Goal: Task Accomplishment & Management: Manage account settings

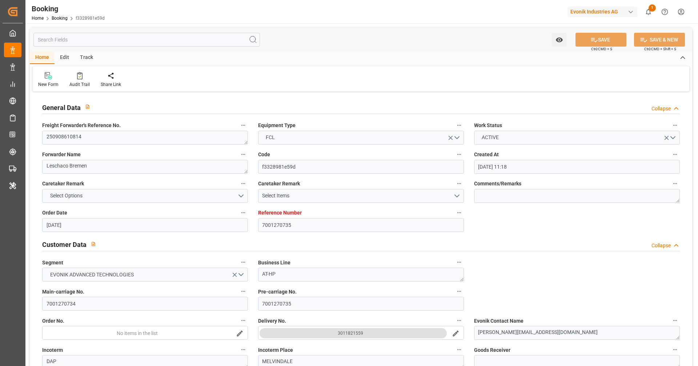
scroll to position [971, 0]
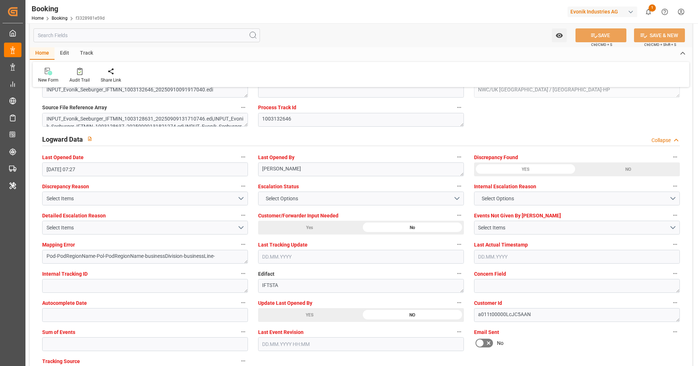
scroll to position [1266, 0]
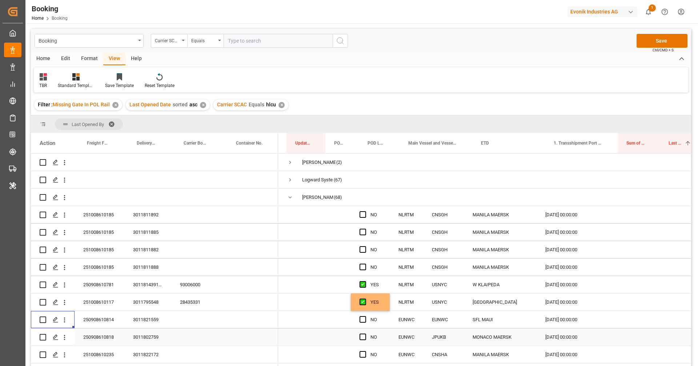
scroll to position [0, 64]
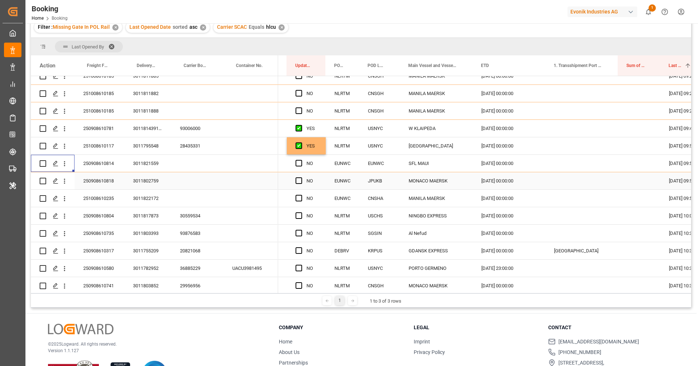
click at [119, 184] on div "250908610818" at bounding box center [100, 180] width 50 height 17
click at [67, 183] on icon "open menu" at bounding box center [65, 181] width 8 height 8
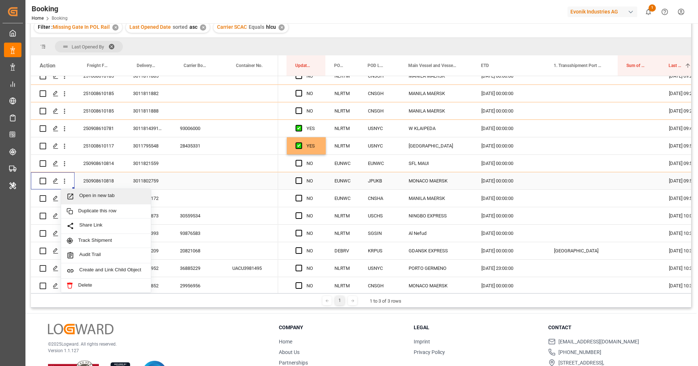
click at [88, 197] on span "Open in new tab" at bounding box center [112, 196] width 66 height 8
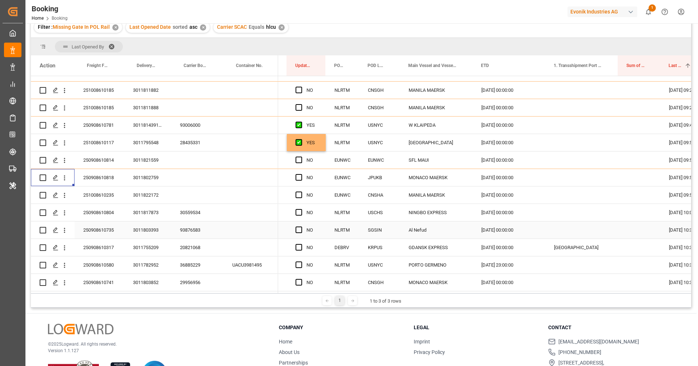
scroll to position [86, 0]
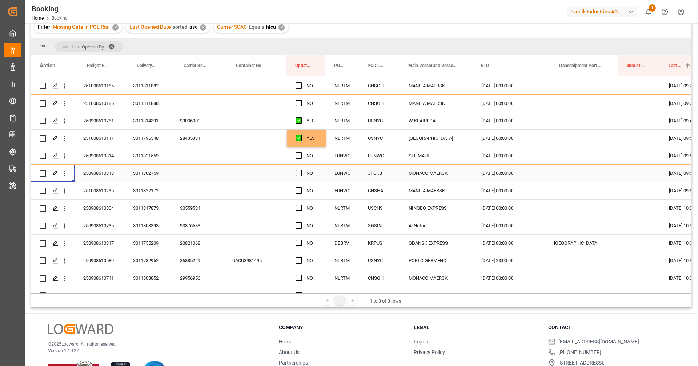
click at [155, 176] on div "3011802759" at bounding box center [147, 172] width 47 height 17
click at [108, 185] on div "251008610235" at bounding box center [100, 190] width 50 height 17
click at [148, 188] on div "3011822172" at bounding box center [147, 190] width 47 height 17
click at [66, 191] on icon "open menu" at bounding box center [65, 191] width 8 height 8
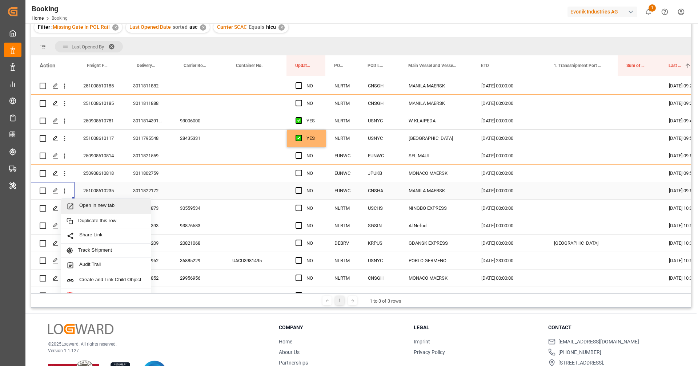
click at [89, 207] on span "Open in new tab" at bounding box center [112, 206] width 66 height 8
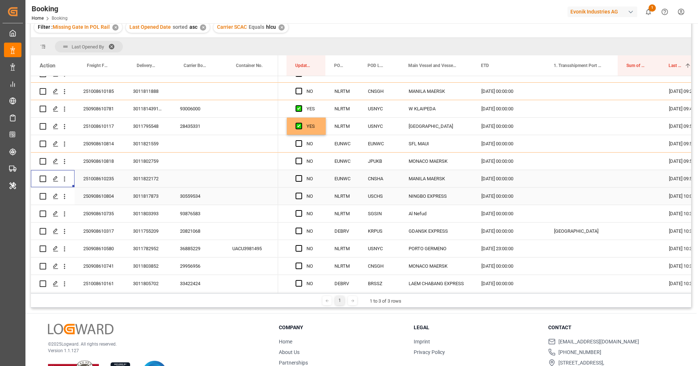
scroll to position [104, 0]
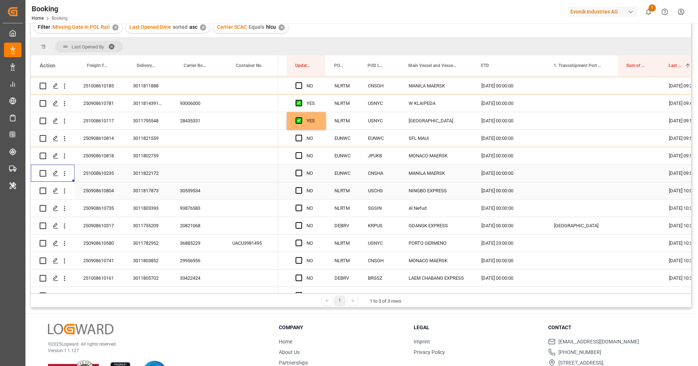
click at [178, 197] on div "30559534" at bounding box center [197, 190] width 52 height 17
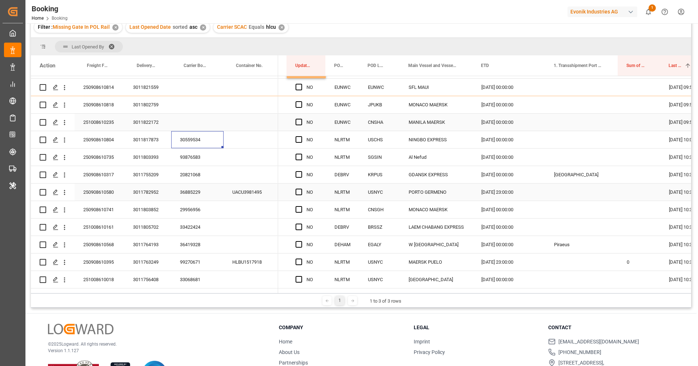
scroll to position [162, 0]
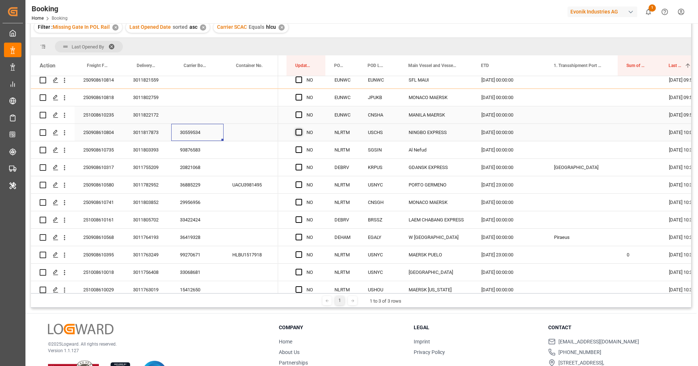
click at [297, 132] on span "Press SPACE to select this row." at bounding box center [299, 132] width 7 height 7
click at [301, 129] on input "Press SPACE to select this row." at bounding box center [301, 129] width 0 height 0
click at [299, 149] on span "Press SPACE to select this row." at bounding box center [299, 149] width 7 height 7
click at [301, 146] on input "Press SPACE to select this row." at bounding box center [301, 146] width 0 height 0
click at [300, 166] on span "Press SPACE to select this row." at bounding box center [299, 167] width 7 height 7
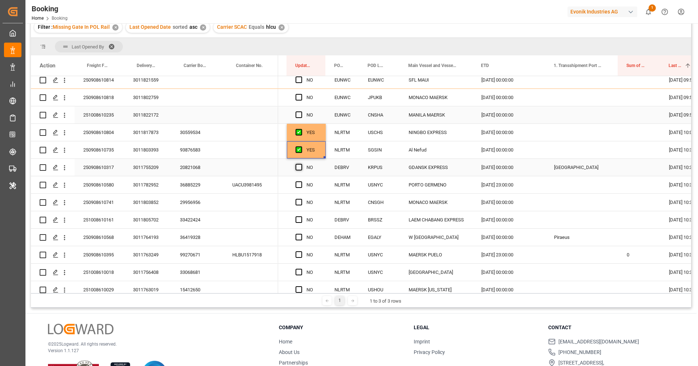
click at [301, 164] on input "Press SPACE to select this row." at bounding box center [301, 164] width 0 height 0
click at [187, 187] on div "36885229" at bounding box center [197, 184] width 52 height 17
click at [65, 186] on icon "open menu" at bounding box center [65, 185] width 8 height 8
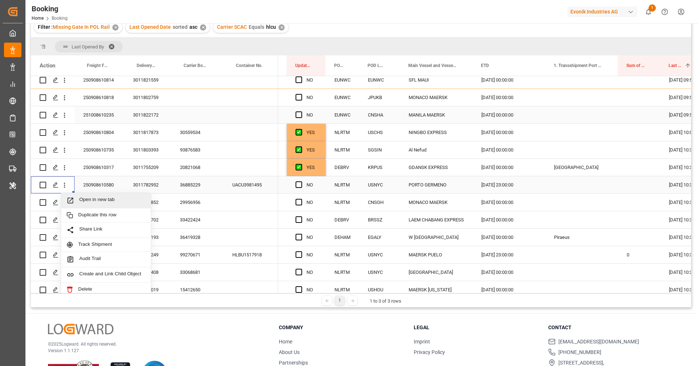
click at [77, 195] on div "Open in new tab" at bounding box center [106, 200] width 90 height 15
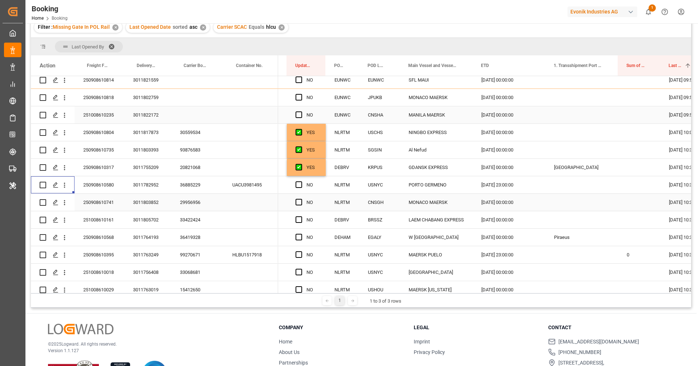
click at [189, 202] on div "29956956" at bounding box center [197, 201] width 52 height 17
click at [299, 202] on span "Press SPACE to select this row." at bounding box center [299, 202] width 7 height 7
click at [301, 199] on input "Press SPACE to select this row." at bounding box center [301, 199] width 0 height 0
click at [300, 220] on span "Press SPACE to select this row." at bounding box center [299, 219] width 7 height 7
click at [301, 216] on input "Press SPACE to select this row." at bounding box center [301, 216] width 0 height 0
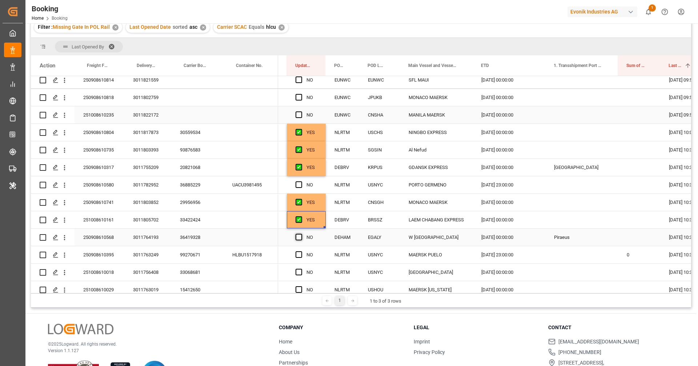
click at [299, 236] on span "Press SPACE to select this row." at bounding box center [299, 236] width 7 height 7
click at [301, 233] on input "Press SPACE to select this row." at bounding box center [301, 233] width 0 height 0
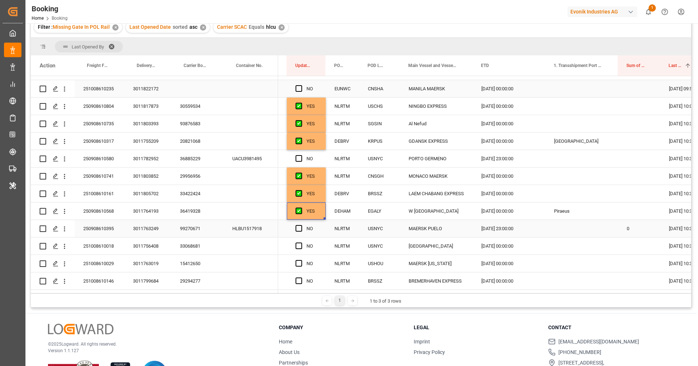
scroll to position [204, 0]
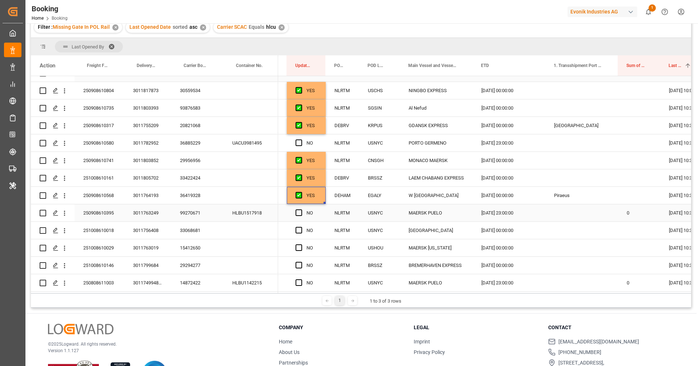
click at [195, 213] on div "99270671" at bounding box center [197, 212] width 52 height 17
click at [67, 213] on icon "open menu" at bounding box center [65, 213] width 8 height 8
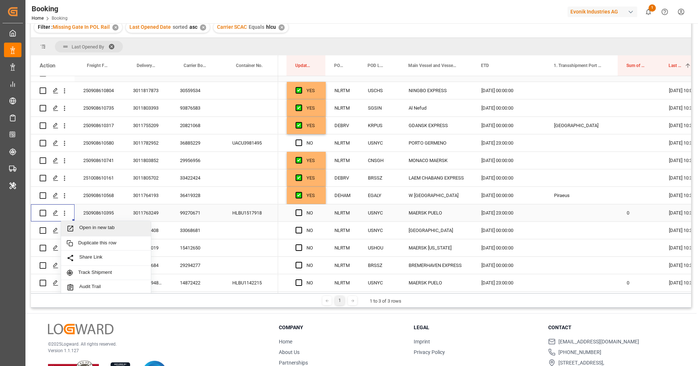
click at [84, 225] on span "Open in new tab" at bounding box center [112, 228] width 66 height 8
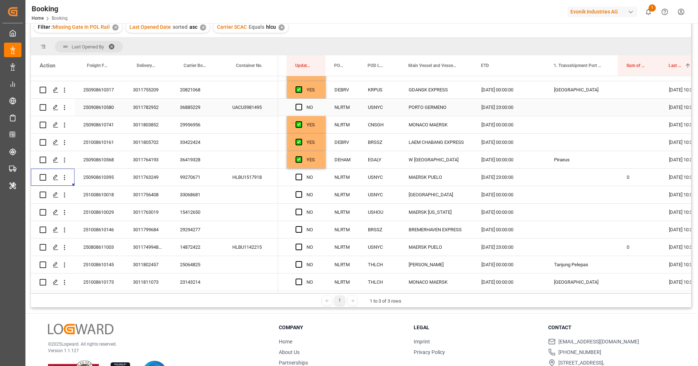
scroll to position [244, 0]
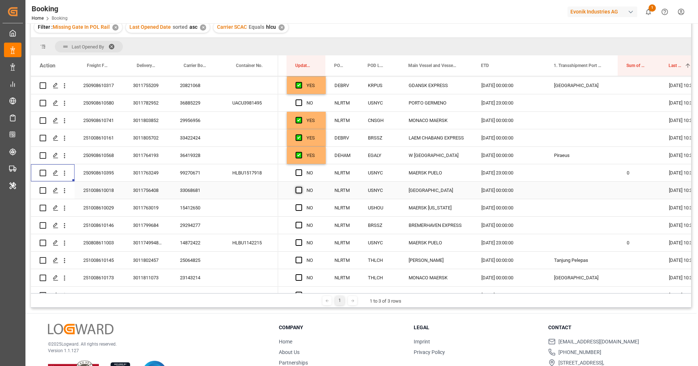
click at [297, 189] on span "Press SPACE to select this row." at bounding box center [299, 190] width 7 height 7
click at [301, 187] on input "Press SPACE to select this row." at bounding box center [301, 187] width 0 height 0
click at [299, 209] on span "Press SPACE to select this row." at bounding box center [299, 207] width 7 height 7
click at [301, 204] on input "Press SPACE to select this row." at bounding box center [301, 204] width 0 height 0
click at [299, 226] on span "Press SPACE to select this row." at bounding box center [299, 224] width 7 height 7
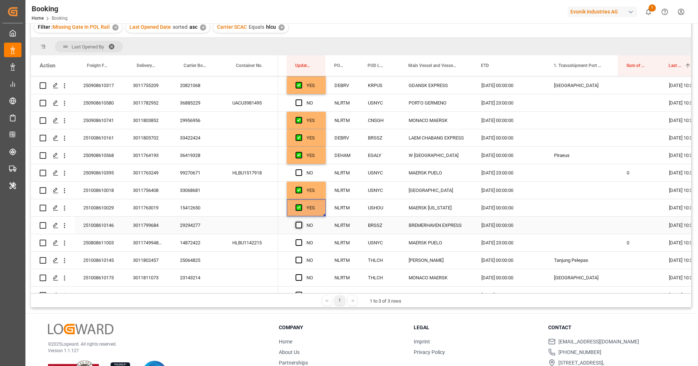
click at [301, 221] on input "Press SPACE to select this row." at bounding box center [301, 221] width 0 height 0
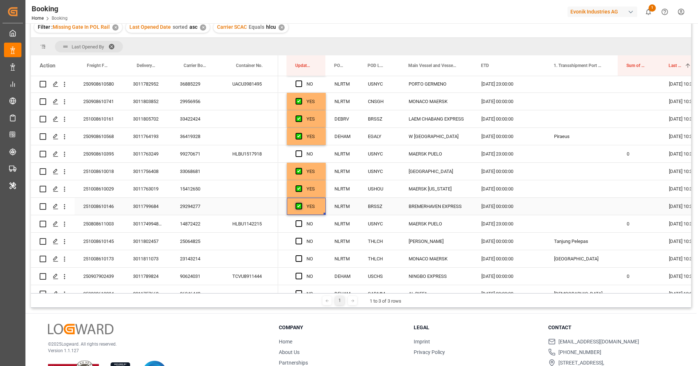
scroll to position [264, 0]
click at [208, 224] on div "14872422" at bounding box center [197, 222] width 52 height 17
click at [63, 225] on icon "open menu" at bounding box center [65, 223] width 8 height 8
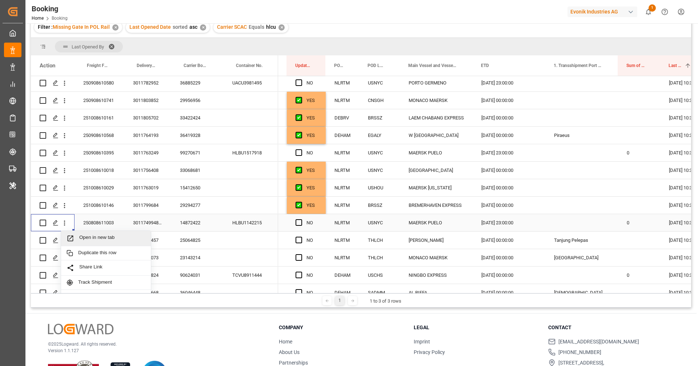
click at [82, 240] on span "Open in new tab" at bounding box center [112, 238] width 66 height 8
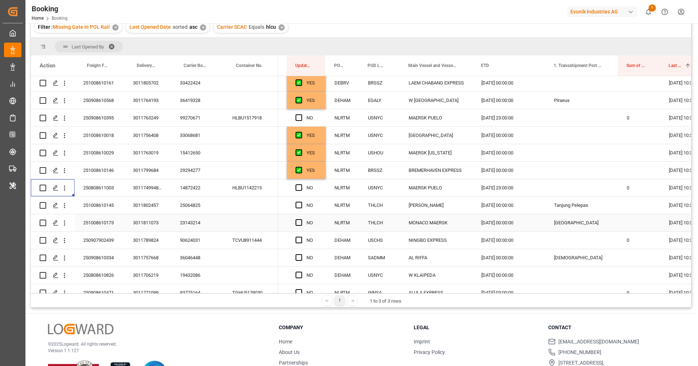
scroll to position [322, 0]
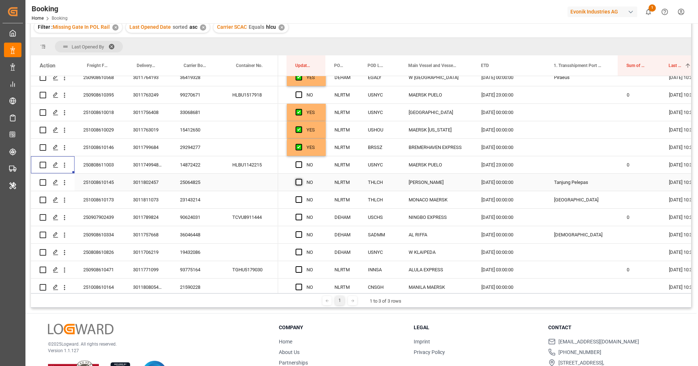
click at [298, 182] on span "Press SPACE to select this row." at bounding box center [299, 182] width 7 height 7
click at [301, 179] on input "Press SPACE to select this row." at bounding box center [301, 179] width 0 height 0
click at [298, 199] on span "Press SPACE to select this row." at bounding box center [299, 199] width 7 height 7
click at [301, 196] on input "Press SPACE to select this row." at bounding box center [301, 196] width 0 height 0
click at [194, 217] on div "90624031" at bounding box center [197, 216] width 52 height 17
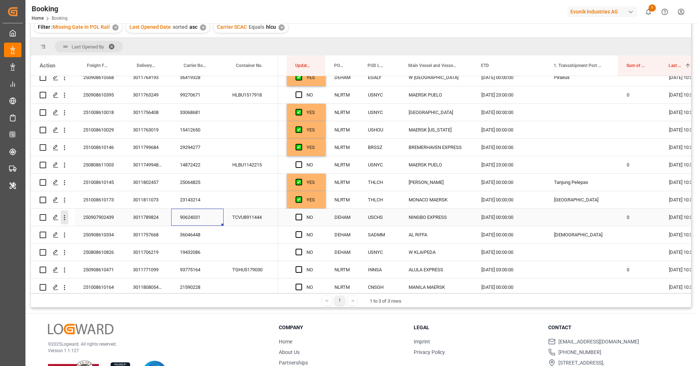
click at [66, 217] on icon "open menu" at bounding box center [65, 217] width 8 height 8
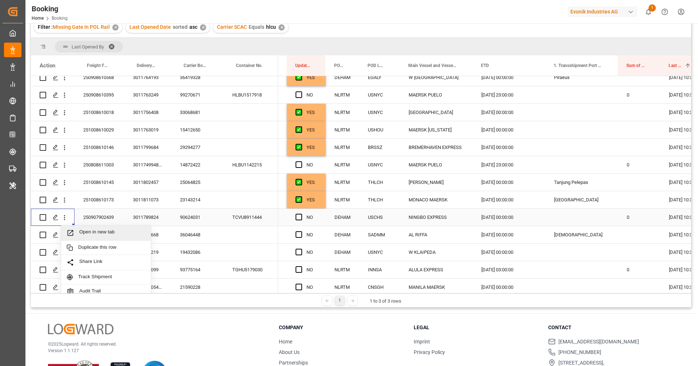
click at [84, 227] on div "Open in new tab" at bounding box center [106, 232] width 90 height 15
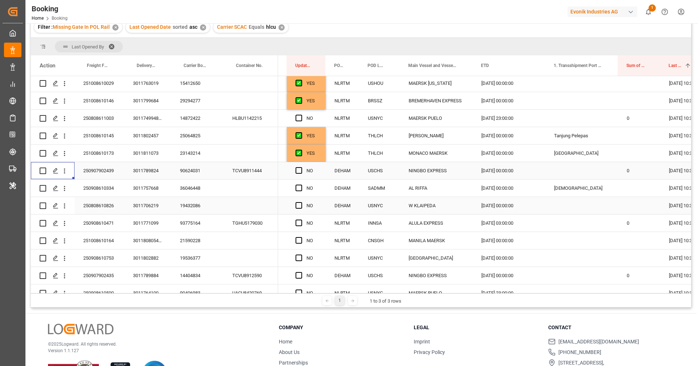
scroll to position [386, 0]
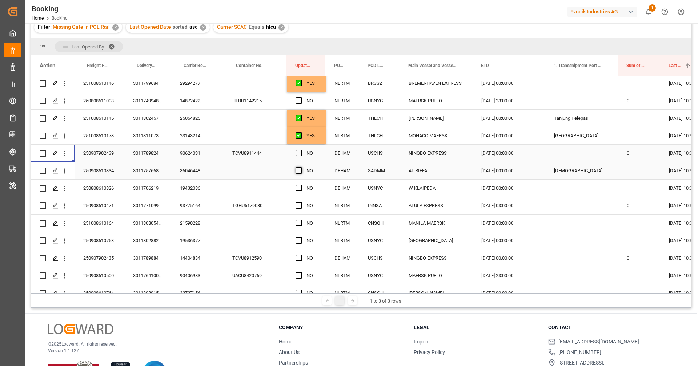
click at [299, 171] on span "Press SPACE to select this row." at bounding box center [299, 170] width 7 height 7
click at [301, 167] on input "Press SPACE to select this row." at bounding box center [301, 167] width 0 height 0
click at [299, 189] on span "Press SPACE to select this row." at bounding box center [299, 187] width 7 height 7
click at [301, 184] on input "Press SPACE to select this row." at bounding box center [301, 184] width 0 height 0
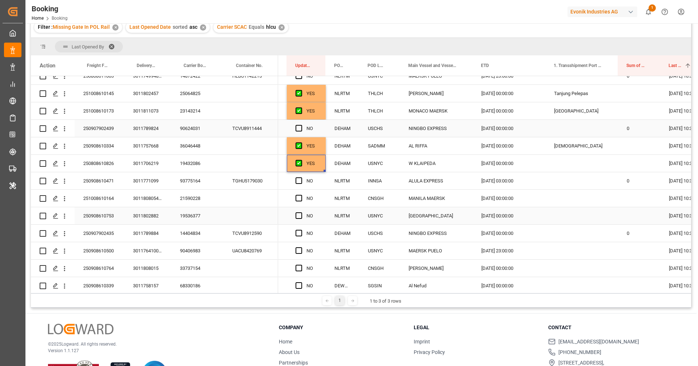
scroll to position [420, 0]
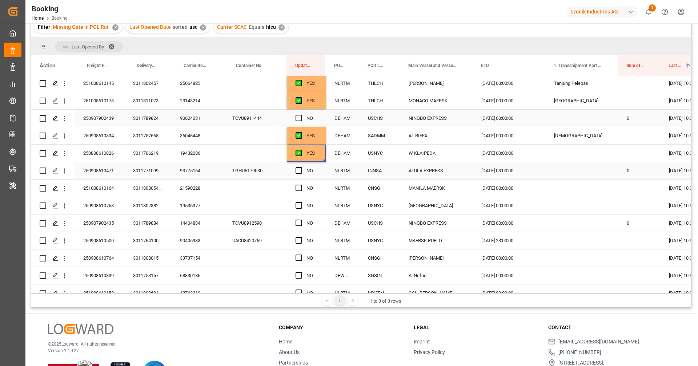
click at [185, 172] on div "93775164" at bounding box center [197, 170] width 52 height 17
click at [66, 172] on icon "open menu" at bounding box center [65, 171] width 8 height 8
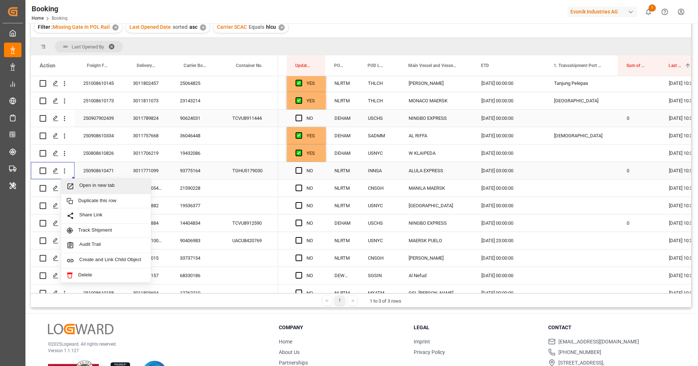
click at [82, 184] on span "Open in new tab" at bounding box center [112, 186] width 66 height 8
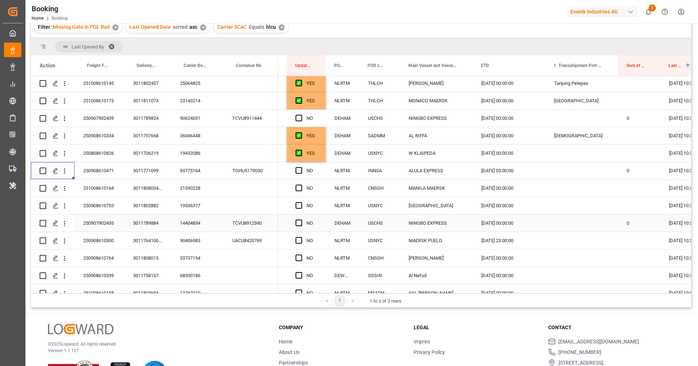
scroll to position [441, 0]
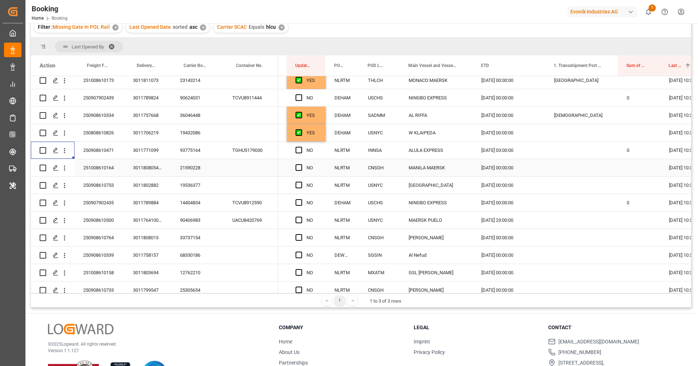
click at [194, 174] on div "21590228" at bounding box center [197, 167] width 52 height 17
click at [65, 170] on icon "open menu" at bounding box center [65, 168] width 8 height 8
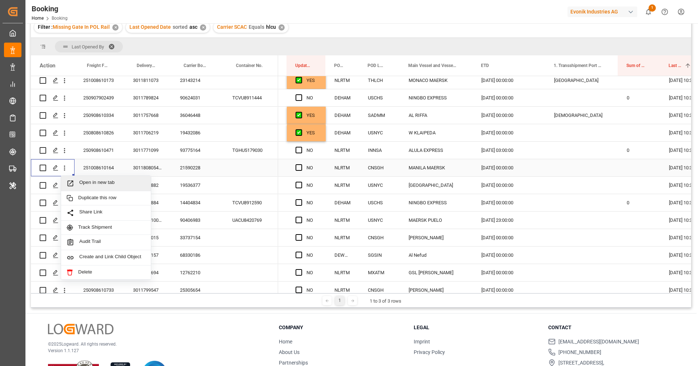
click at [87, 186] on span "Open in new tab" at bounding box center [112, 183] width 66 height 8
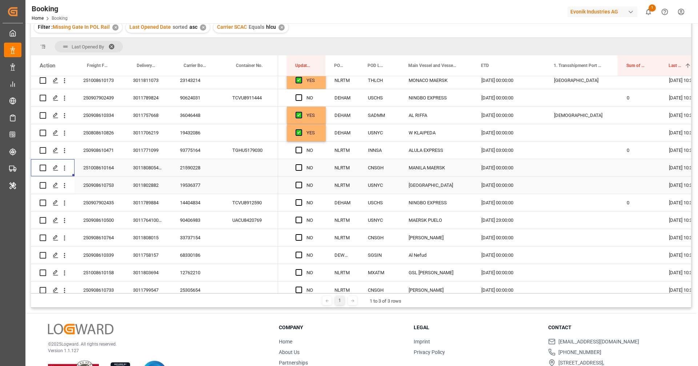
click at [192, 182] on div "19536377" at bounding box center [197, 184] width 52 height 17
click at [64, 188] on icon "open menu" at bounding box center [65, 185] width 8 height 8
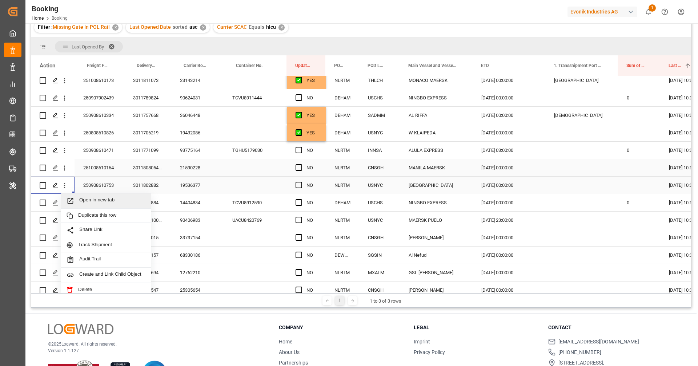
click at [81, 201] on span "Open in new tab" at bounding box center [112, 201] width 66 height 8
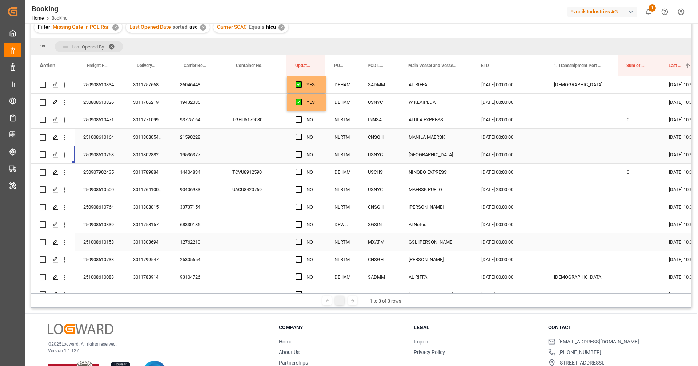
scroll to position [474, 0]
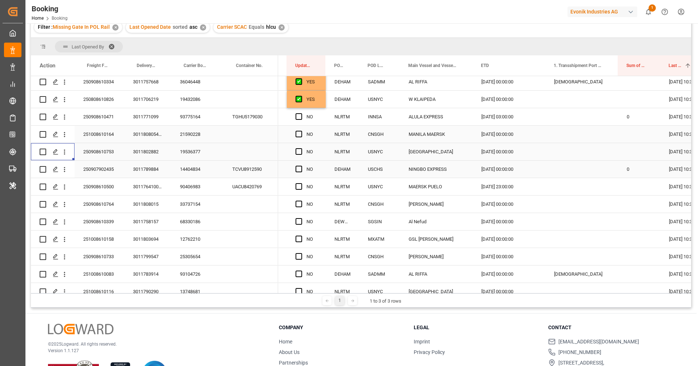
click at [191, 176] on div "14404834" at bounding box center [197, 168] width 52 height 17
click at [65, 171] on icon "open menu" at bounding box center [65, 169] width 8 height 8
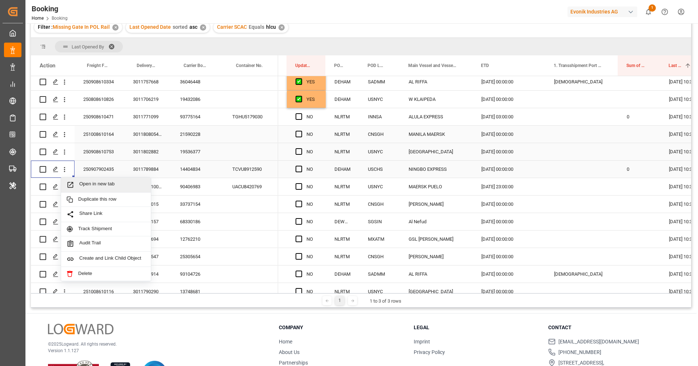
click at [92, 186] on span "Open in new tab" at bounding box center [112, 185] width 66 height 8
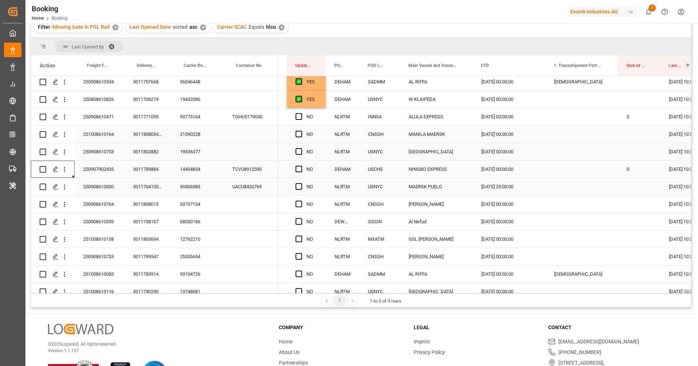
click at [195, 191] on div "90406983" at bounding box center [197, 186] width 52 height 17
click at [65, 192] on button "open menu" at bounding box center [65, 187] width 8 height 14
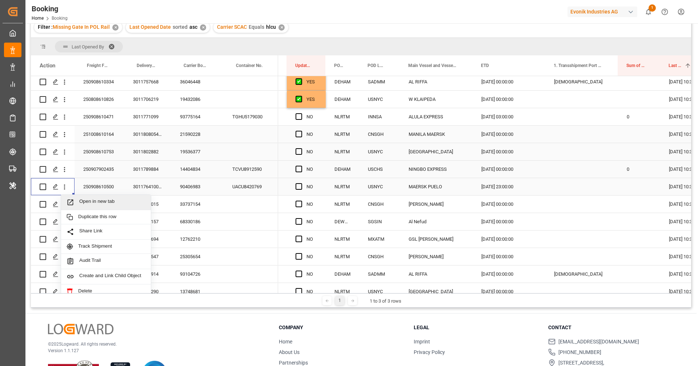
click at [78, 200] on span "Press SPACE to select this row." at bounding box center [73, 202] width 13 height 8
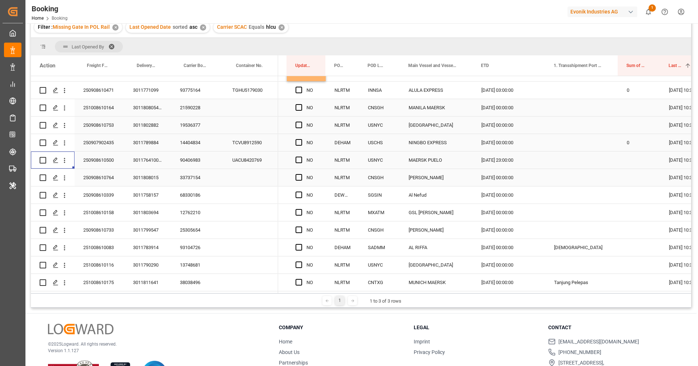
scroll to position [502, 0]
click at [298, 176] on span "Press SPACE to select this row." at bounding box center [299, 175] width 7 height 7
click at [301, 172] on input "Press SPACE to select this row." at bounding box center [301, 172] width 0 height 0
click at [196, 193] on div "68330186" at bounding box center [197, 193] width 52 height 17
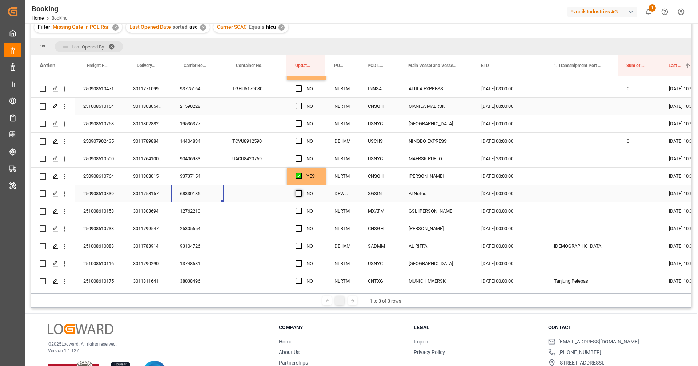
click at [297, 191] on span "Press SPACE to select this row." at bounding box center [299, 193] width 7 height 7
click at [301, 190] on input "Press SPACE to select this row." at bounding box center [301, 190] width 0 height 0
click at [298, 209] on span "Press SPACE to select this row." at bounding box center [299, 210] width 7 height 7
click at [301, 207] on input "Press SPACE to select this row." at bounding box center [301, 207] width 0 height 0
click at [299, 227] on span "Press SPACE to select this row." at bounding box center [299, 228] width 7 height 7
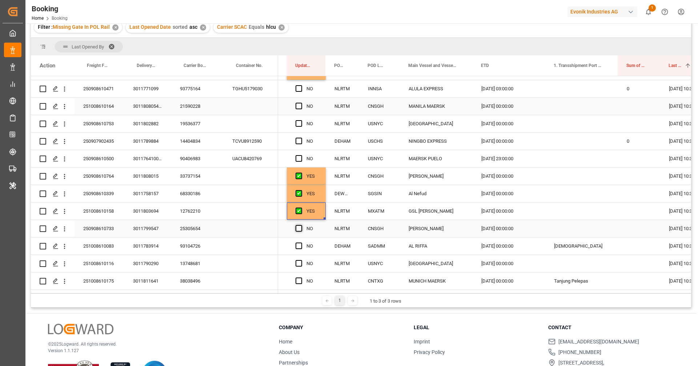
click at [301, 225] on input "Press SPACE to select this row." at bounding box center [301, 225] width 0 height 0
click at [297, 248] on span "Press SPACE to select this row." at bounding box center [299, 245] width 7 height 7
click at [301, 242] on input "Press SPACE to select this row." at bounding box center [301, 242] width 0 height 0
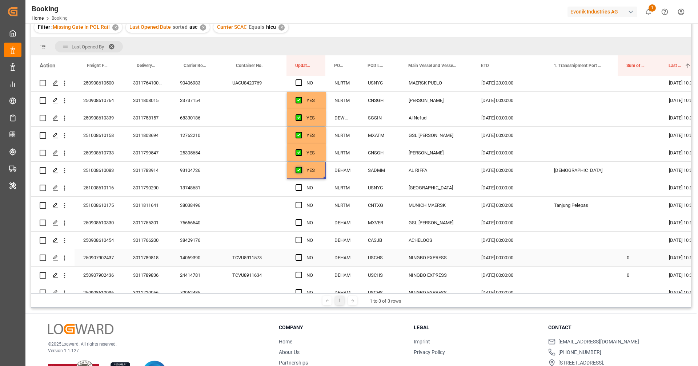
scroll to position [588, 0]
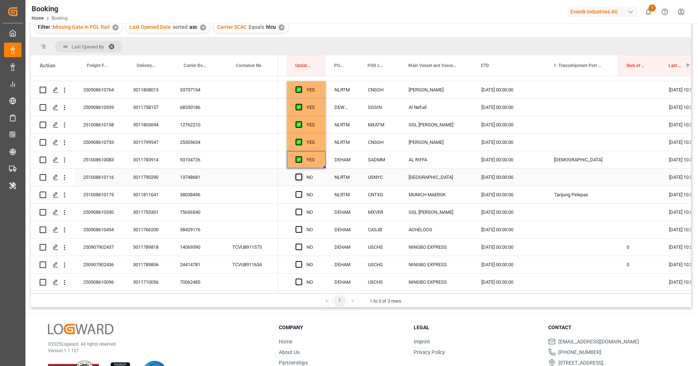
click at [300, 176] on span "Press SPACE to select this row." at bounding box center [299, 176] width 7 height 7
click at [301, 173] on input "Press SPACE to select this row." at bounding box center [301, 173] width 0 height 0
click at [300, 193] on span "Press SPACE to select this row." at bounding box center [299, 194] width 7 height 7
click at [301, 191] on input "Press SPACE to select this row." at bounding box center [301, 191] width 0 height 0
click at [298, 211] on span "Press SPACE to select this row." at bounding box center [299, 211] width 7 height 7
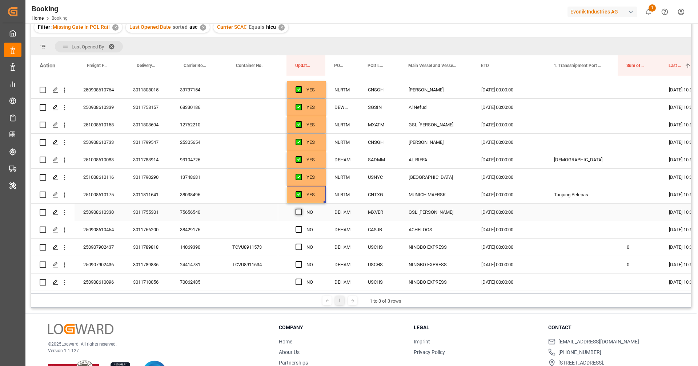
click at [301, 208] on input "Press SPACE to select this row." at bounding box center [301, 208] width 0 height 0
click at [298, 226] on span "Press SPACE to select this row." at bounding box center [299, 229] width 7 height 7
click at [301, 226] on input "Press SPACE to select this row." at bounding box center [301, 226] width 0 height 0
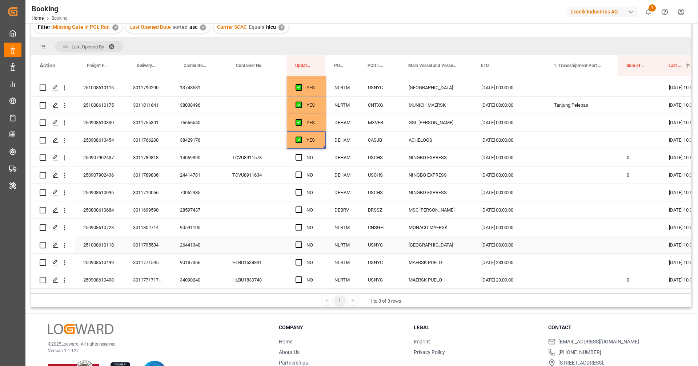
scroll to position [694, 0]
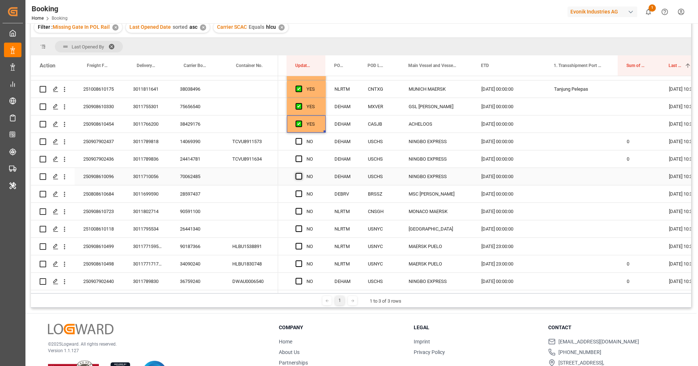
click at [299, 173] on span "Press SPACE to select this row." at bounding box center [299, 176] width 7 height 7
click at [301, 173] on input "Press SPACE to select this row." at bounding box center [301, 173] width 0 height 0
drag, startPoint x: 324, startPoint y: 182, endPoint x: 324, endPoint y: 224, distance: 41.8
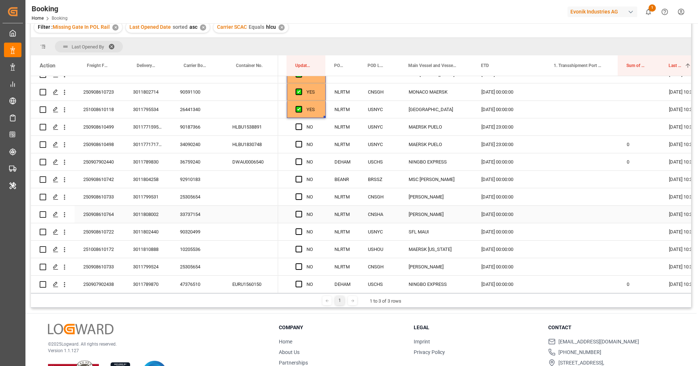
scroll to position [818, 0]
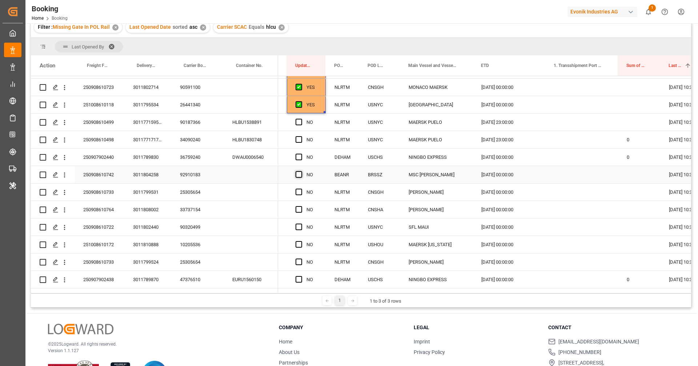
click at [300, 173] on span "Press SPACE to select this row." at bounding box center [299, 174] width 7 height 7
click at [301, 171] on input "Press SPACE to select this row." at bounding box center [301, 171] width 0 height 0
drag, startPoint x: 324, startPoint y: 181, endPoint x: 321, endPoint y: 257, distance: 76.1
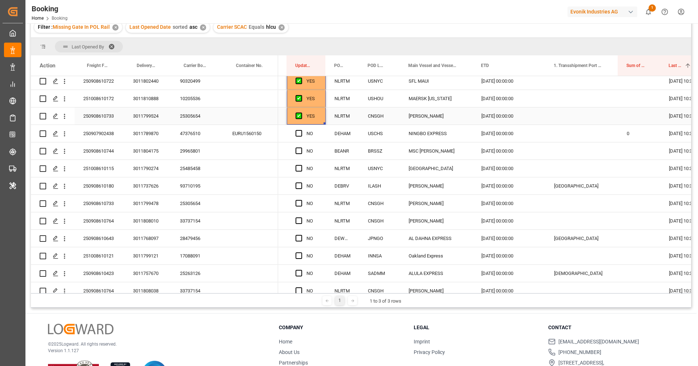
scroll to position [968, 0]
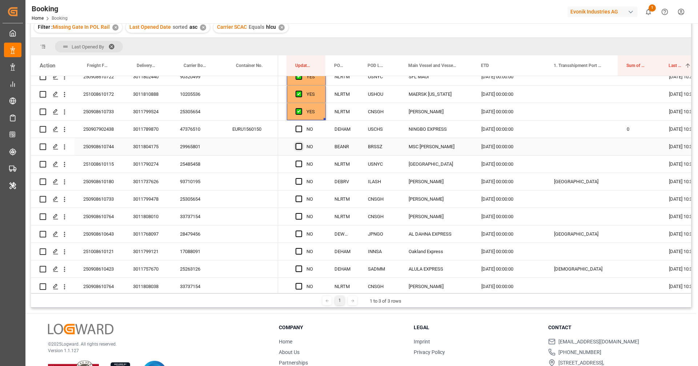
click at [298, 144] on span "Press SPACE to select this row." at bounding box center [299, 146] width 7 height 7
click at [301, 143] on input "Press SPACE to select this row." at bounding box center [301, 143] width 0 height 0
drag, startPoint x: 324, startPoint y: 154, endPoint x: 326, endPoint y: 268, distance: 114.2
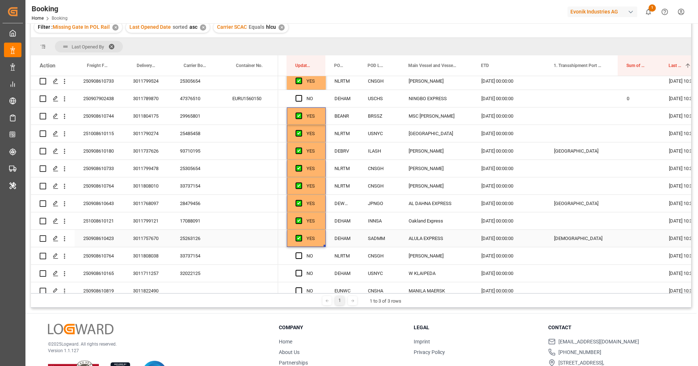
scroll to position [1022, 0]
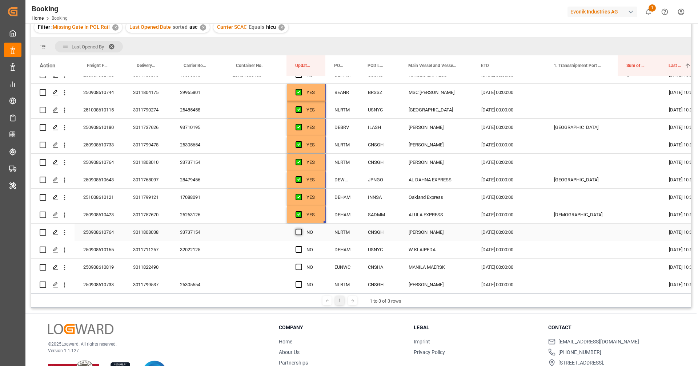
click at [299, 228] on span "Press SPACE to select this row." at bounding box center [299, 231] width 7 height 7
click at [301, 228] on input "Press SPACE to select this row." at bounding box center [301, 228] width 0 height 0
click at [299, 249] on span "Press SPACE to select this row." at bounding box center [299, 249] width 7 height 7
click at [301, 246] on input "Press SPACE to select this row." at bounding box center [301, 246] width 0 height 0
click at [299, 283] on span "Press SPACE to select this row." at bounding box center [299, 284] width 7 height 7
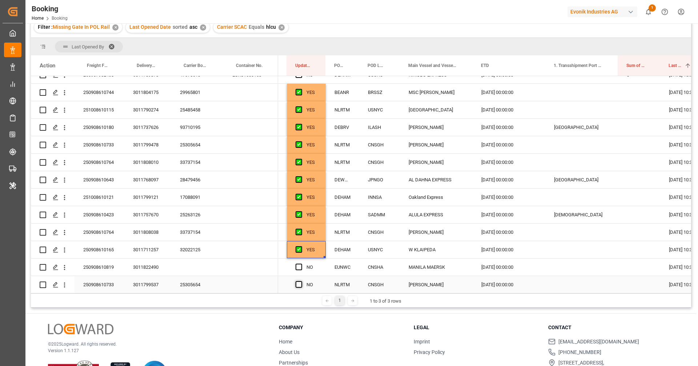
click at [301, 281] on input "Press SPACE to select this row." at bounding box center [301, 281] width 0 height 0
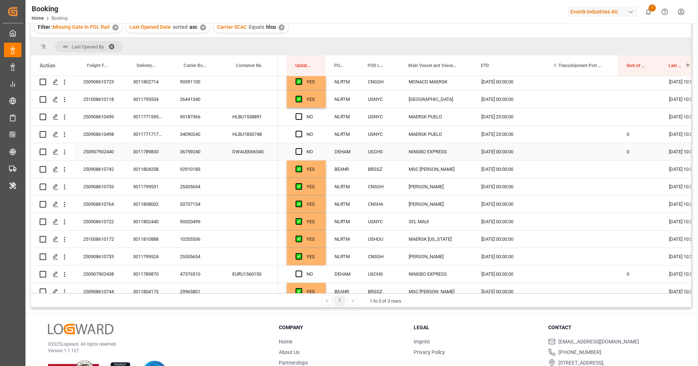
scroll to position [826, 0]
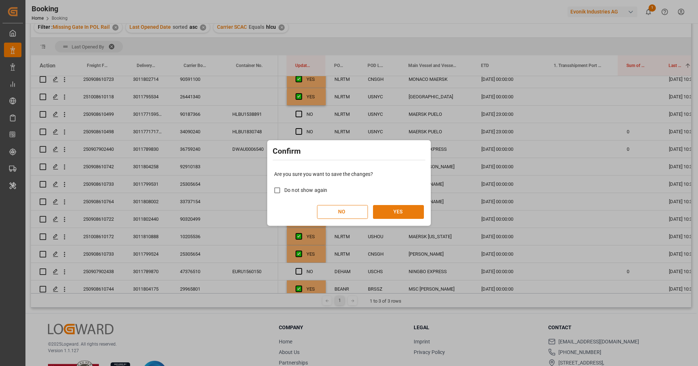
click at [396, 207] on button "YES" at bounding box center [398, 212] width 51 height 14
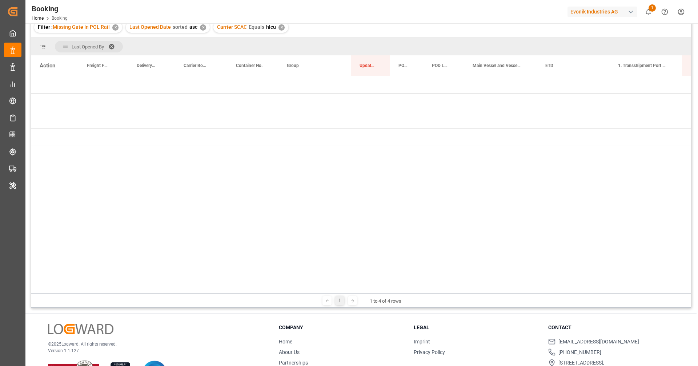
scroll to position [0, 0]
click at [389, 192] on div "Likitha devaraj (2) Logward System (67) Shashidhar Mm (5) Vipul Benurkar (53)" at bounding box center [484, 184] width 413 height 217
click at [444, 11] on div "Booking Home Booking Evonik Industries AG 1 Notifications Only show unread All …" at bounding box center [359, 11] width 678 height 23
click at [449, 29] on div "Filter : Missing Gate In POL Rail ✕ Last Opened Date sorted asc ✕ Carrier SCAC …" at bounding box center [361, 27] width 660 height 20
click at [452, 46] on div "Last Opened By" at bounding box center [361, 46] width 660 height 17
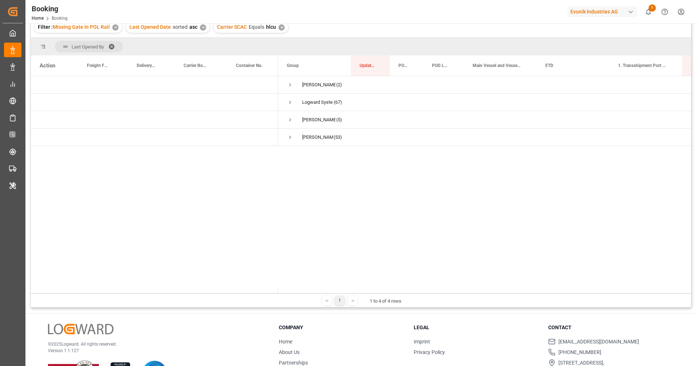
click at [454, 205] on div "Likitha devaraj (2) Logward System (67) Shashidhar Mm (5) Vipul Benurkar (53)" at bounding box center [484, 184] width 413 height 217
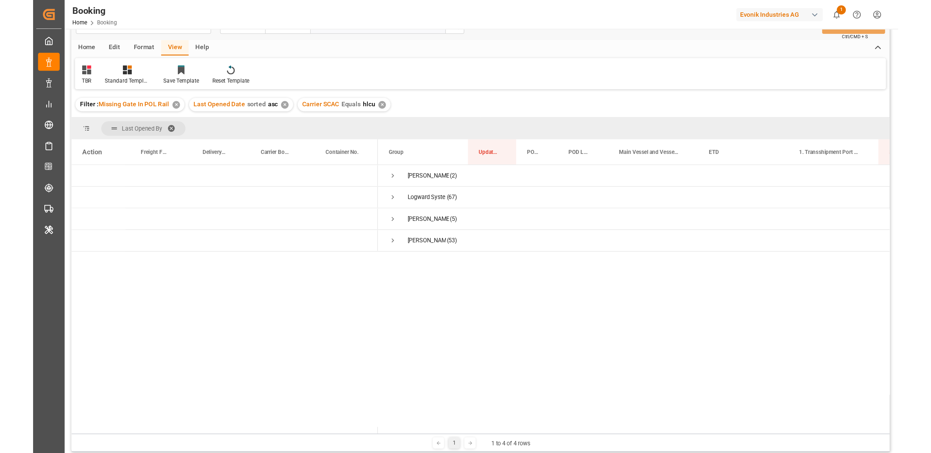
scroll to position [19, 0]
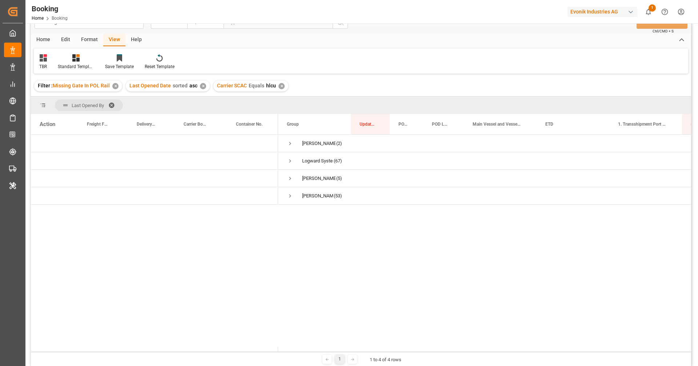
click at [558, 263] on div "Likitha devaraj (2) Logward System (67) Shashidhar Mm (5) Vipul Benurkar (53)" at bounding box center [484, 243] width 413 height 217
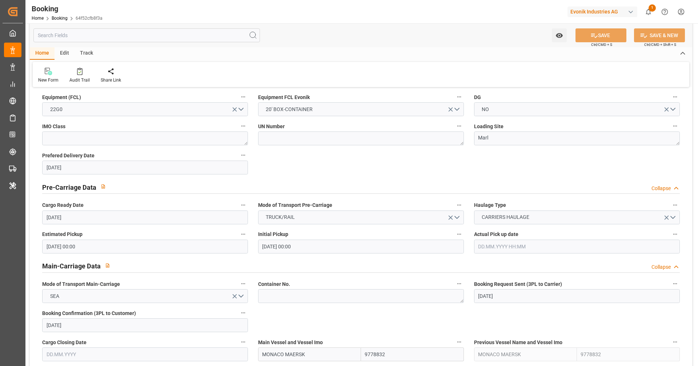
scroll to position [258, 0]
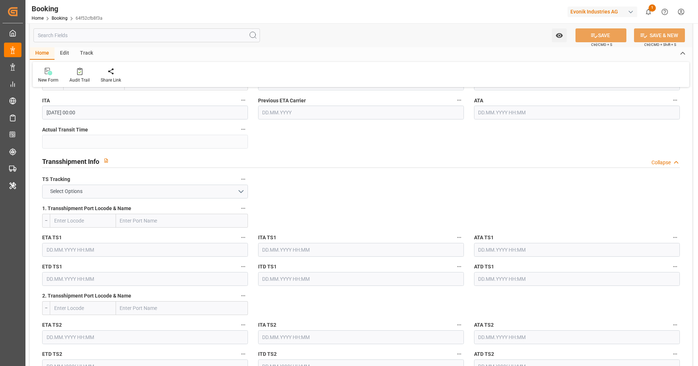
scroll to position [704, 0]
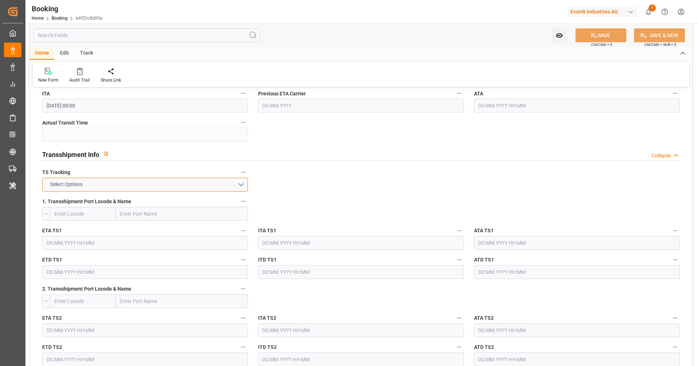
click at [221, 186] on button "Select Options" at bounding box center [145, 184] width 206 height 14
click at [215, 194] on div "FALSE" at bounding box center [145, 201] width 205 height 15
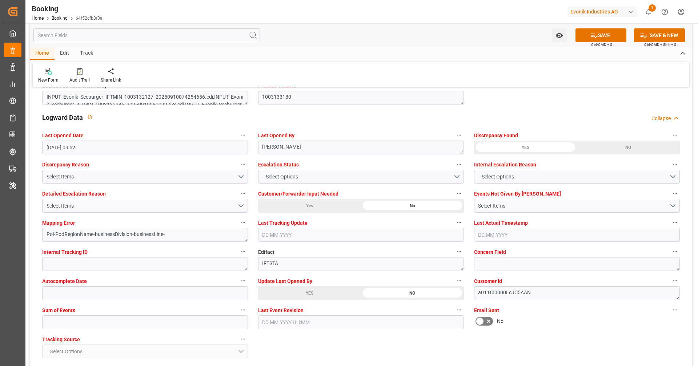
scroll to position [1299, 0]
click at [295, 291] on div "YES" at bounding box center [309, 291] width 103 height 14
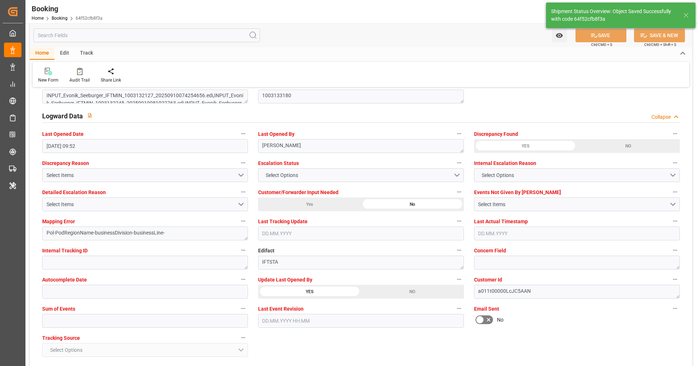
type textarea "[PERSON_NAME]"
type input "11.09.2025 08:11"
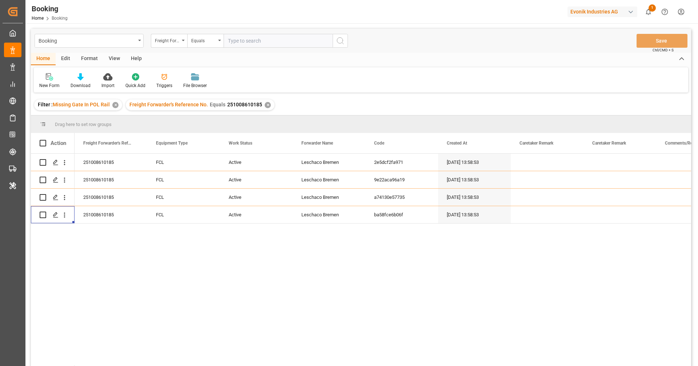
scroll to position [0, 0]
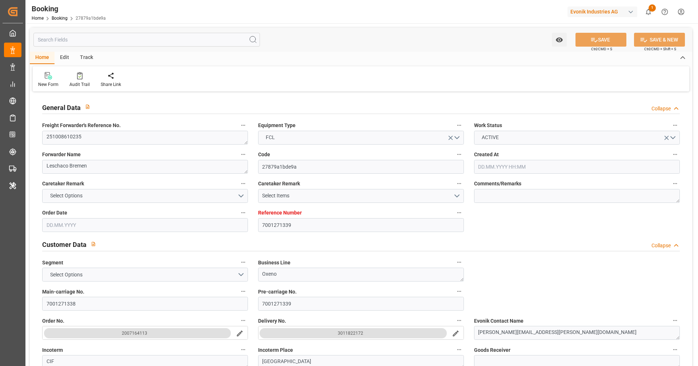
type input "7001271339"
type input "9780469"
type input "Hapag [PERSON_NAME]"
type input "Hapag Lloyd Aktiengesellschaft"
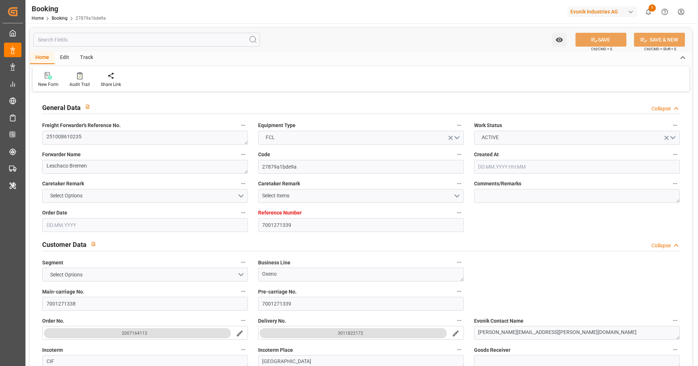
type input "EUNWC"
type input "CNSHA"
type input "10.09.2025 05:55"
type input "[DATE]"
type input "25.11.2025"
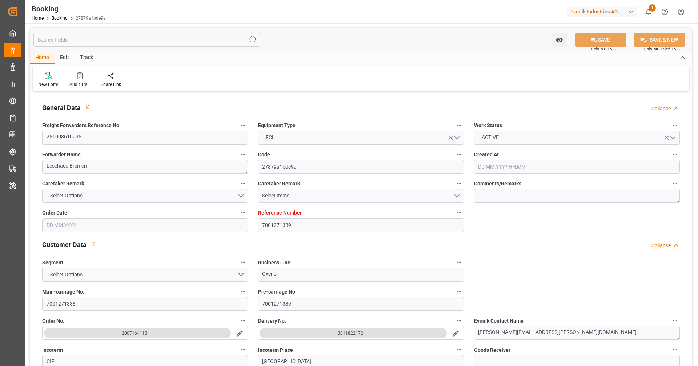
type input "29.09.2025"
type input "29.09.2025 00:00"
type input "[DATE]"
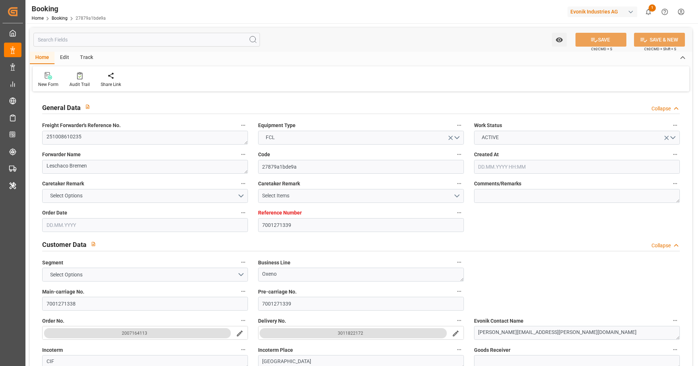
type input "12.10.2025 00:00"
type input "22.11.2025 00:00"
type input "25.11.2025 00:00"
type input "10.09.2025 09:52"
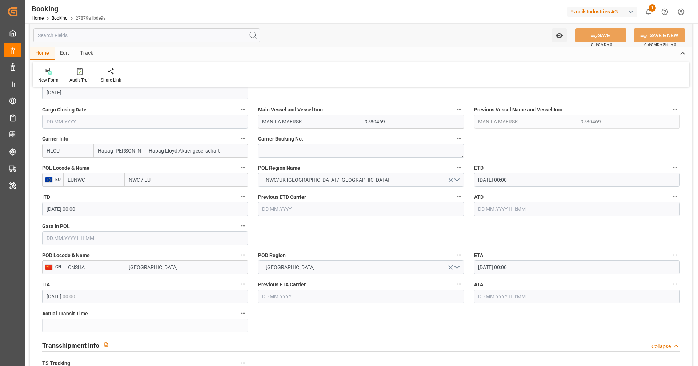
scroll to position [527, 0]
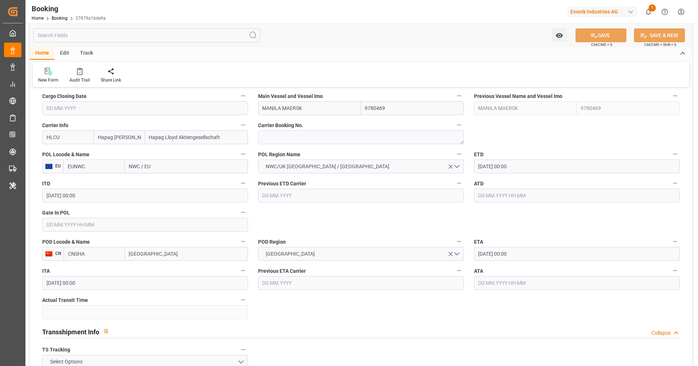
click at [193, 256] on input "Shanghai" at bounding box center [186, 254] width 123 height 14
type input "Shanghai"
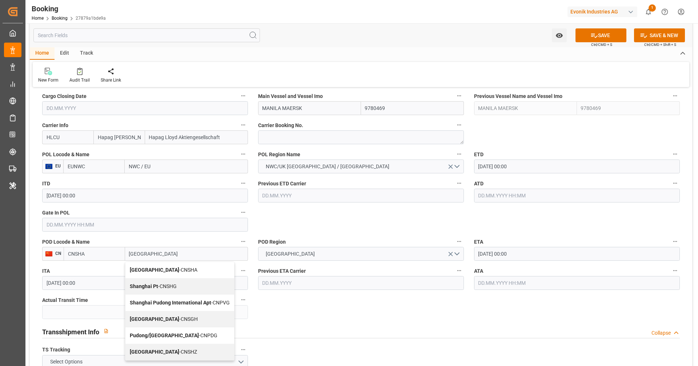
click at [178, 312] on div "Shanghai - CNSGH" at bounding box center [179, 319] width 109 height 16
type input "CNSGH"
type input "Shanghai"
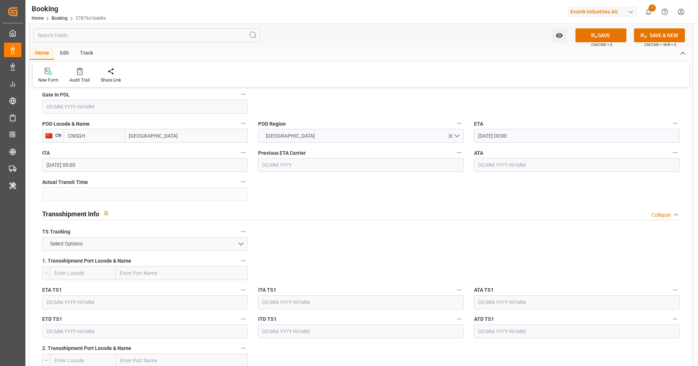
scroll to position [659, 0]
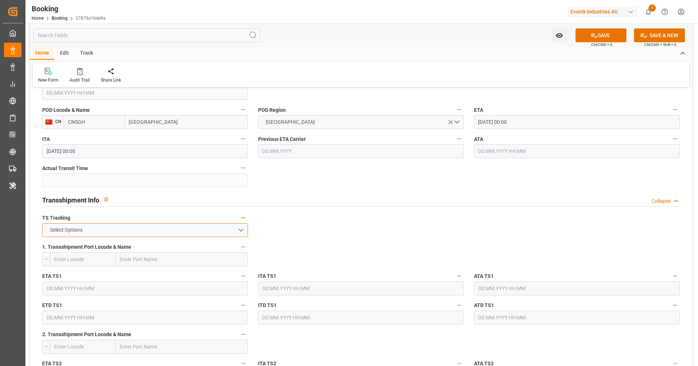
click at [228, 232] on button "Select Options" at bounding box center [145, 230] width 206 height 14
click at [220, 239] on div "FALSE" at bounding box center [145, 246] width 205 height 15
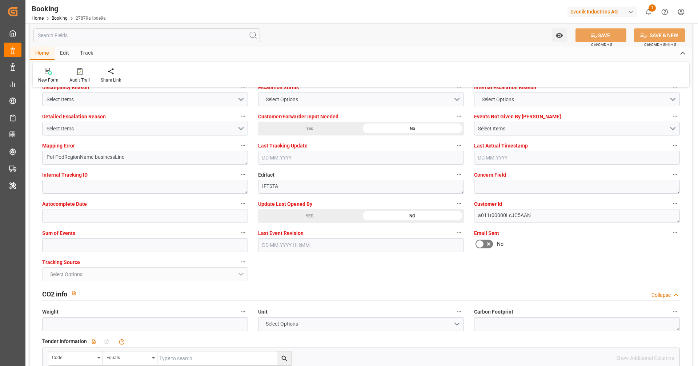
scroll to position [1390, 0]
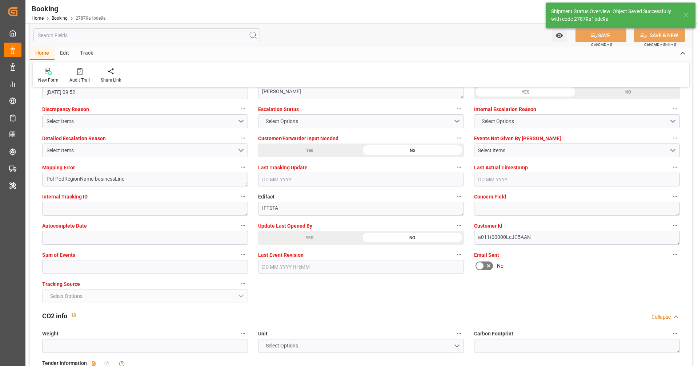
type textarea "NWC/UK North West Continent / UK_CNSGH_HLCU_Oxeno"
type textarea "[PERSON_NAME]"
type textarea "Pod-PodRegionName-Pol-PodRegionName-businessLine-"
type input "11.09.2025 08:13"
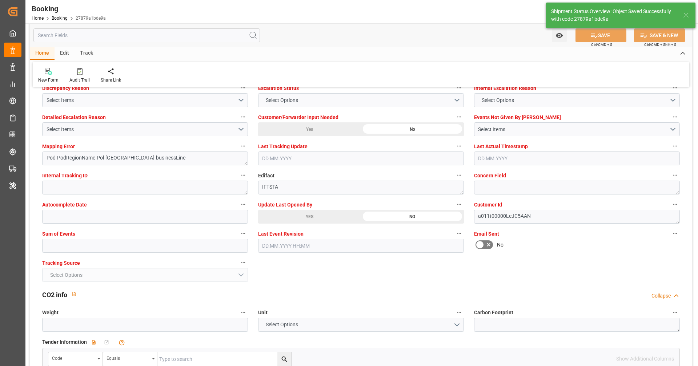
scroll to position [1375, 0]
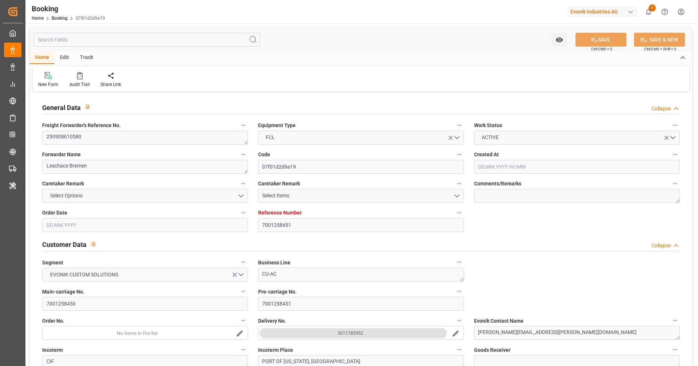
type input "[DATE] 08:52"
type input "[DATE]"
type input "[DATE] 00:00"
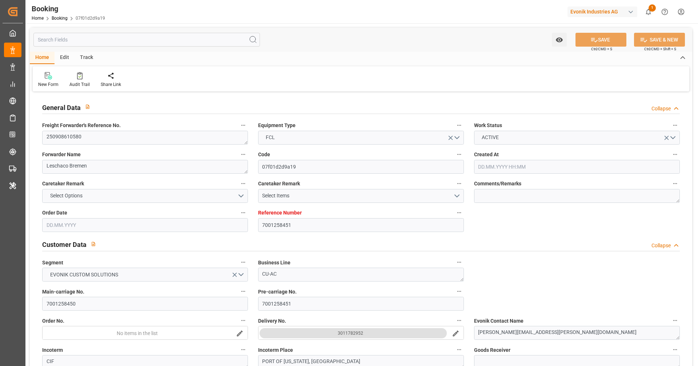
type input "[DATE] 00:00"
type input "[DATE]"
type input "[DATE] 23:00"
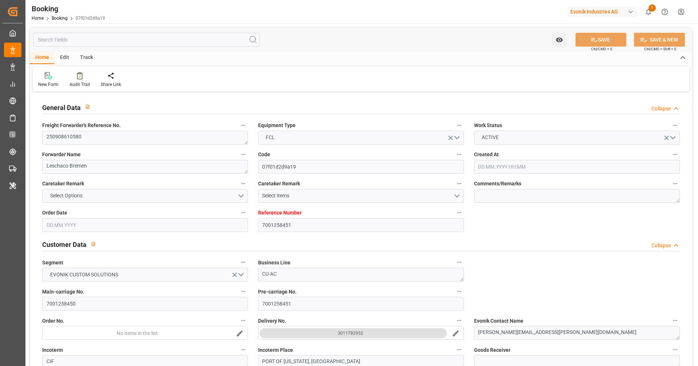
type input "[DATE] 00:00"
type input "05.10.2025 08:00"
type input "03.10.2025 00:00"
type input "[DATE] 10:37"
type input "[DATE]"
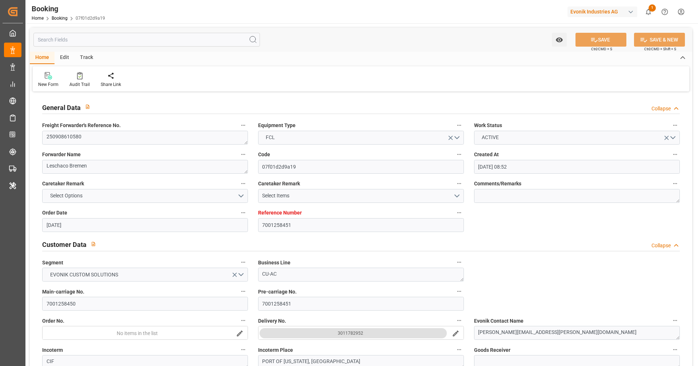
type input "19.09.2025 23:00"
type input "05.10.2025 08:00"
type input "06.10.2025 02:03"
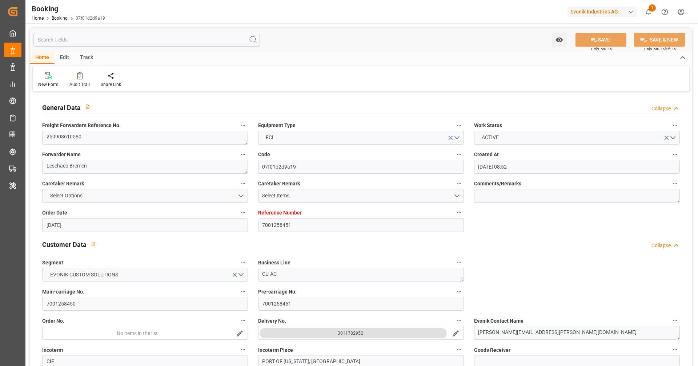
type input "05.10.2025 08:00"
type input "10.10.2025 02:03"
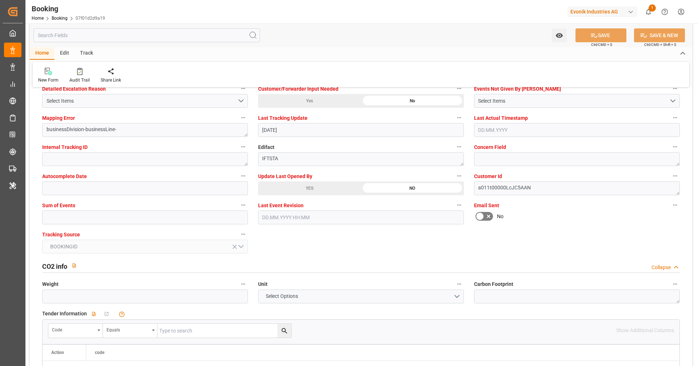
scroll to position [1394, 0]
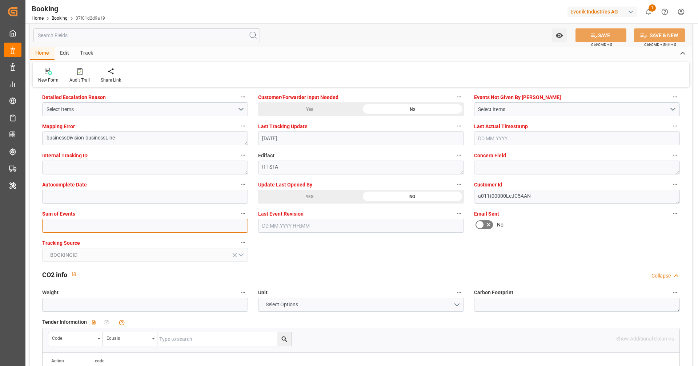
click at [204, 221] on input "text" at bounding box center [145, 226] width 206 height 14
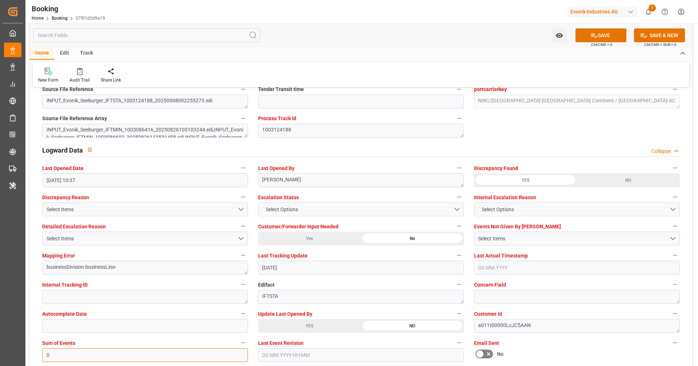
scroll to position [1271, 0]
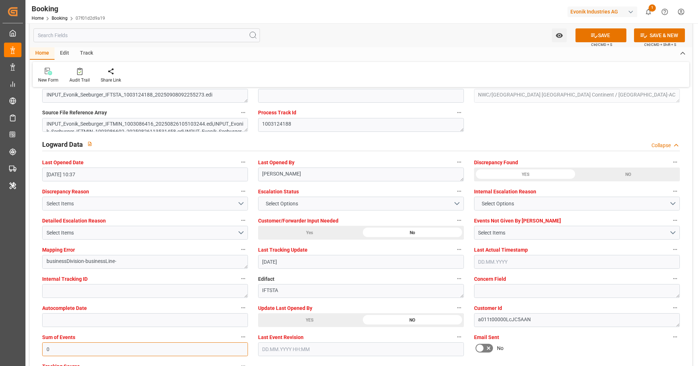
type input "0"
click at [195, 202] on div "Select Items" at bounding box center [142, 204] width 191 height 8
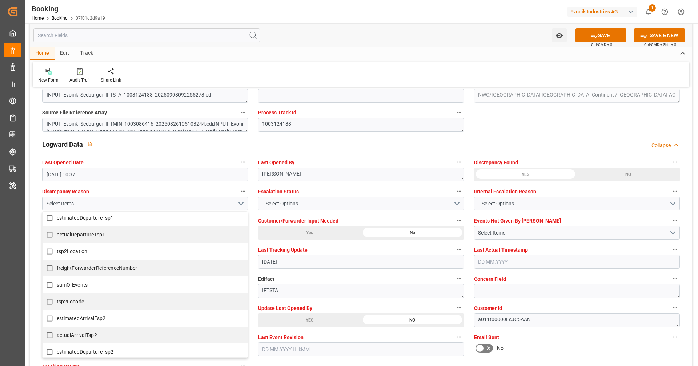
scroll to position [253, 0]
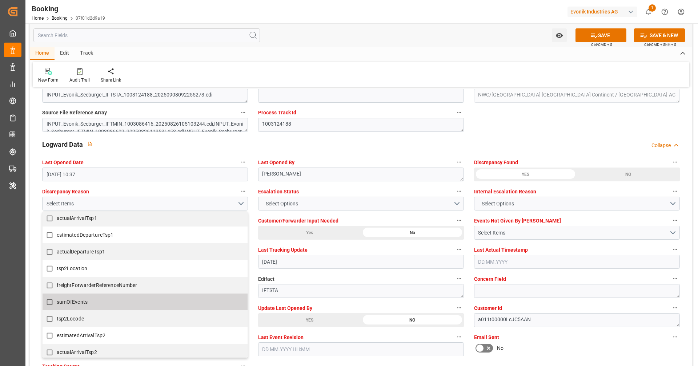
click at [112, 302] on label "sumOfEvents" at bounding box center [141, 302] width 197 height 14
checkbox input "true"
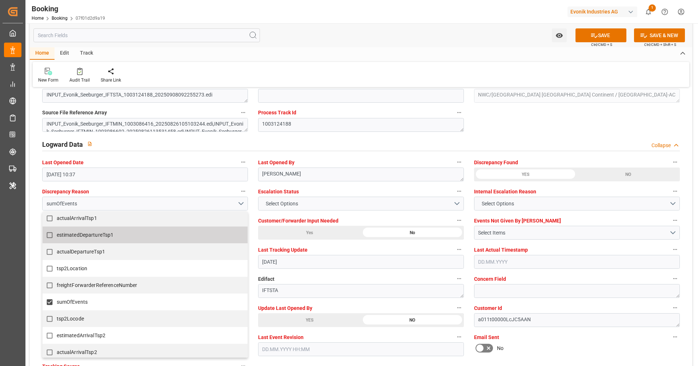
click at [426, 79] on div "New Form Audit Trail Share Link" at bounding box center [361, 74] width 657 height 25
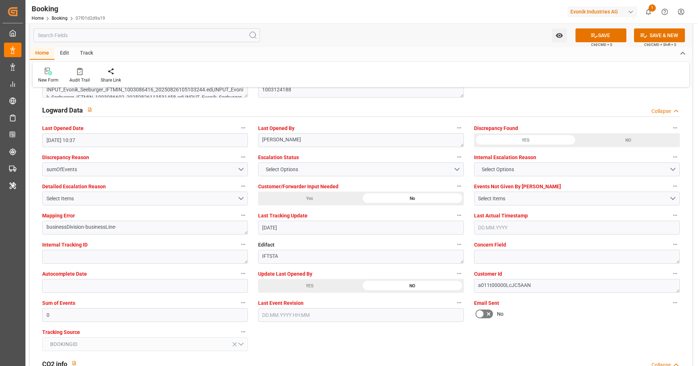
scroll to position [1305, 0]
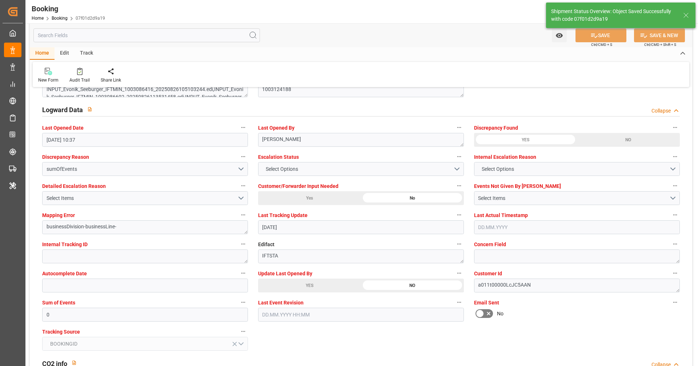
type textarea "[PERSON_NAME]"
type input "11.09.2025 08:15"
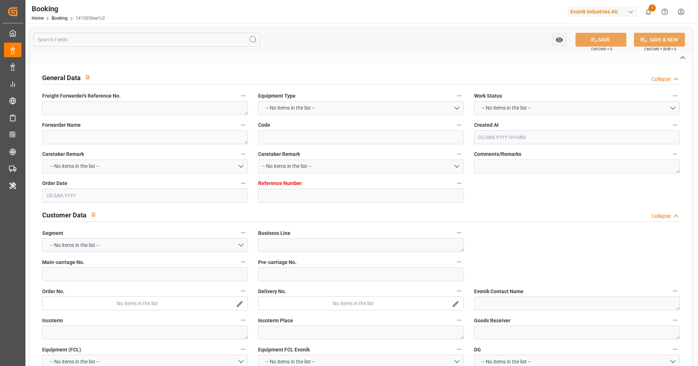
type textarea "250908610395"
type textarea "Leschaco Bremen"
type input "1415050ee1c2"
type input "7001252232"
type textarea "AT-HP"
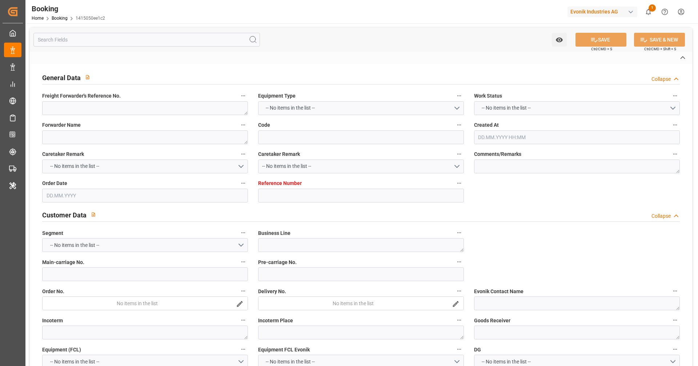
type input "7001252231"
type textarea "[PERSON_NAME][EMAIL_ADDRESS][DOMAIN_NAME]"
type textarea "DAP"
type textarea "MELVINDALE"
type textarea "Marl"
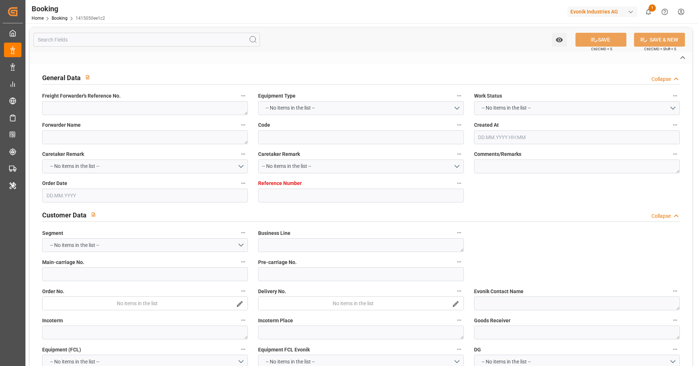
type textarea "HLBU1517918"
type input "MAERSK PUELO"
type input "HLCU"
type textarea "99270671"
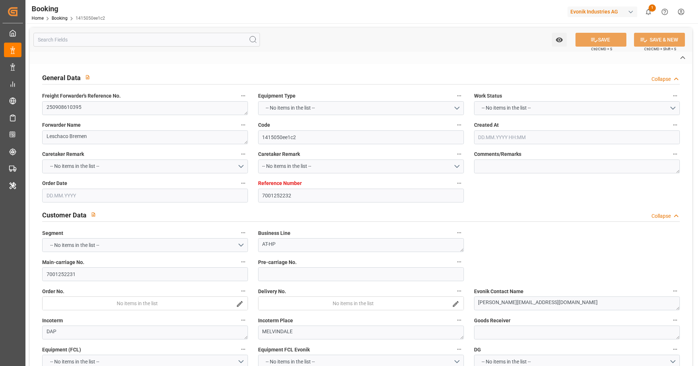
type input "[GEOGRAPHIC_DATA]"
type input "[US_STATE]"
type input "[GEOGRAPHIC_DATA]"
type textarea "vesselName etd [PERSON_NAME]"
type textarea "INPUT_Evonik_Seeburger_IFTSTA_1003107008_20250902092552262.edi"
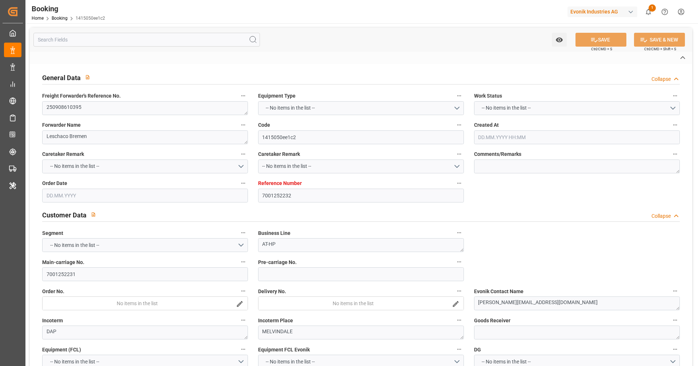
type textarea "NWC/[GEOGRAPHIC_DATA] [GEOGRAPHIC_DATA] Continent / [GEOGRAPHIC_DATA]-HP"
type textarea "INPUT_Evonik_Seeburger_IFTMIN_1003066177_20250819102118861.edi,INPUT_Evonik_See…"
type textarea "1003107008"
type textarea "[PERSON_NAME]"
type textarea "businessDivision-businessLine-"
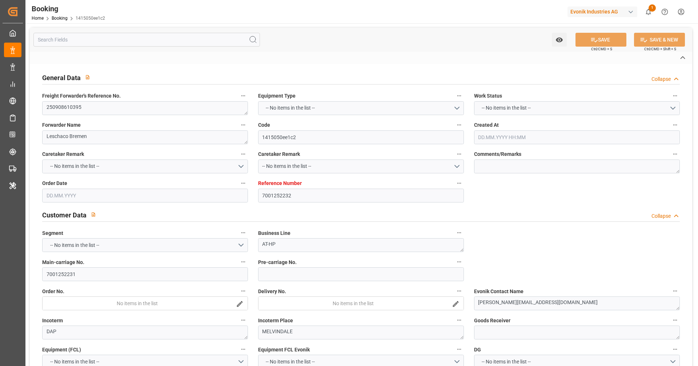
type textarea "IFTSTA"
type textarea "a011t00000LcJC5AAN"
type textarea "No"
type input "[GEOGRAPHIC_DATA]"
type input "[US_STATE]"
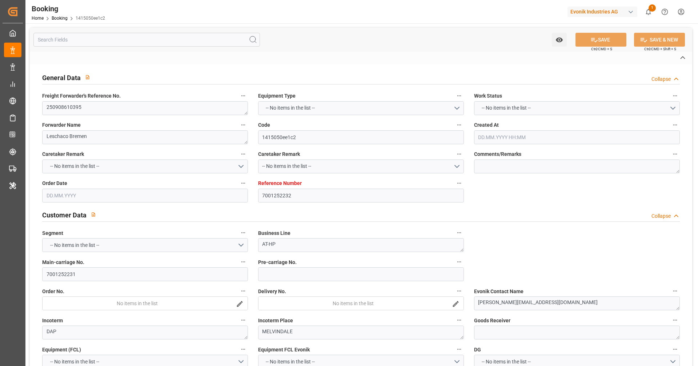
type input "[GEOGRAPHIC_DATA]"
type input "DE"
type input "TRUCK"
type input "537W"
type input "VESSEL"
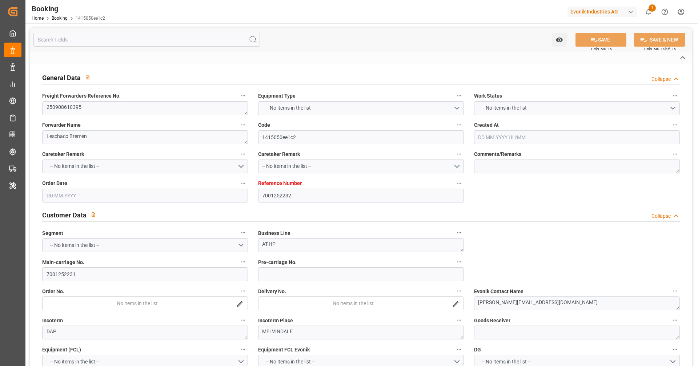
type input "MAERSK PUELO"
type input "RAIL"
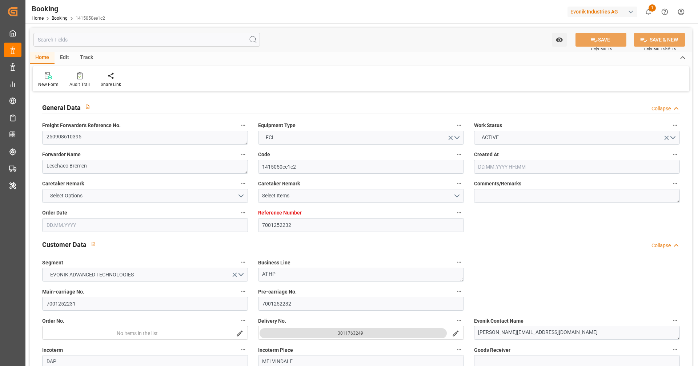
type input "7001252232"
type input "9306172"
type input "Hapag [PERSON_NAME]"
type input "Hapag Lloyd Aktiengesellschaft"
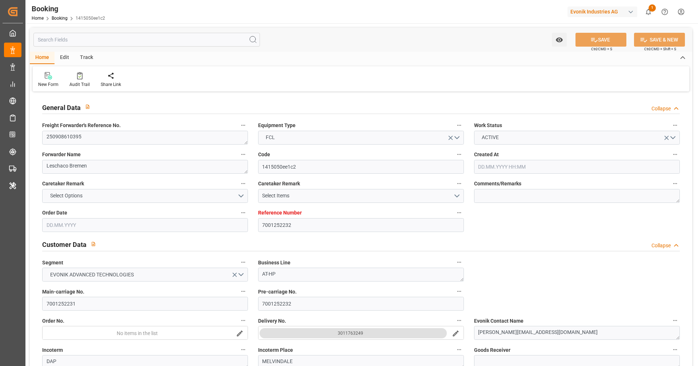
type input "NLRTM"
type input "USNYC"
type input "USDET"
type input "0"
type input "NLRTM"
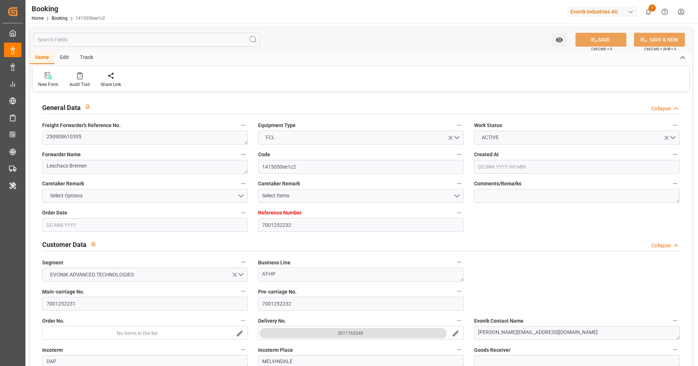
type input "USNYC"
type input "9306172"
type input "[DATE] 08:22"
type input "[DATE]"
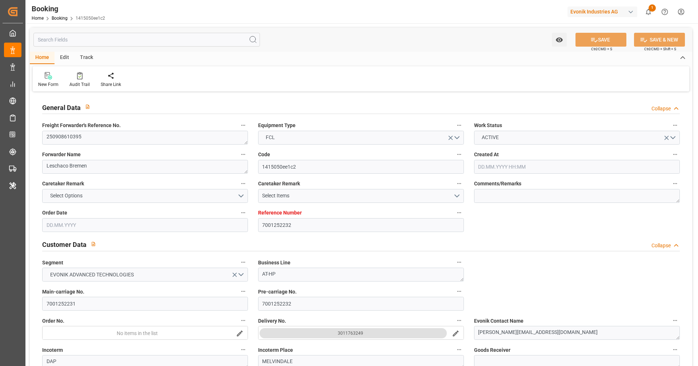
type input "[DATE]"
type input "[DATE] 00:00"
type input "[DATE]"
type input "[DATE] 23:00"
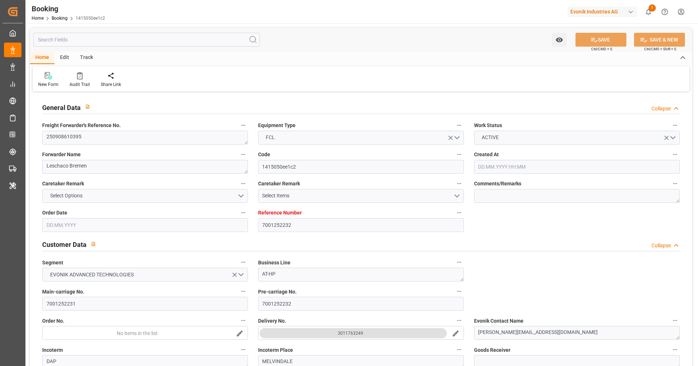
type input "[DATE] 00:00"
type input "[DATE] 08:00"
type input "[DATE] 00:00"
type input "[DATE]"
type input "[DATE] 10:37"
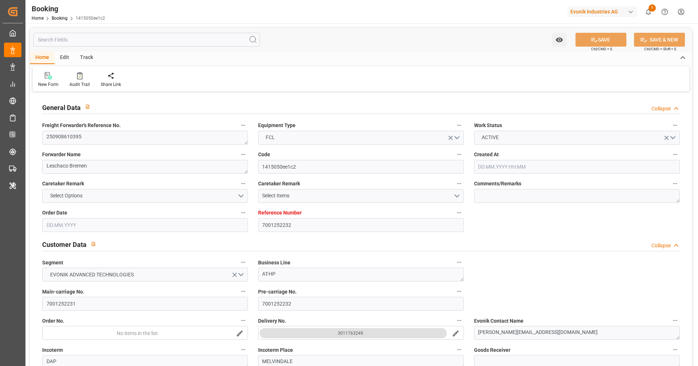
type input "10.09.2025"
type input "28.08.2025 18:14"
type input "10.10.2025 12:00"
type input "[DATE] 23:00"
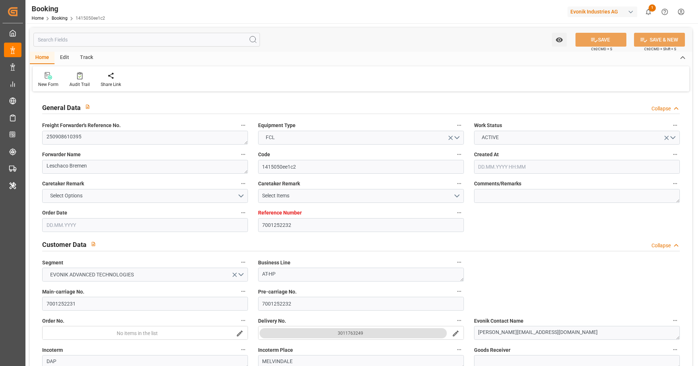
type input "[DATE] 08:00"
type input "[DATE] 02:03"
type input "02.10.2025 12:00"
type input "[DATE] 02:03"
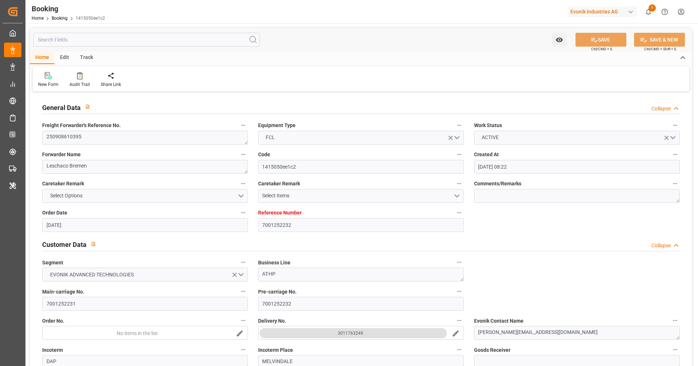
click at [216, 228] on input "19.08.2025" at bounding box center [145, 225] width 206 height 14
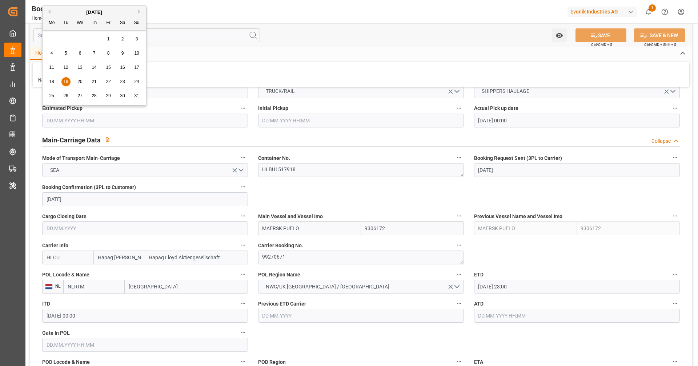
scroll to position [415, 0]
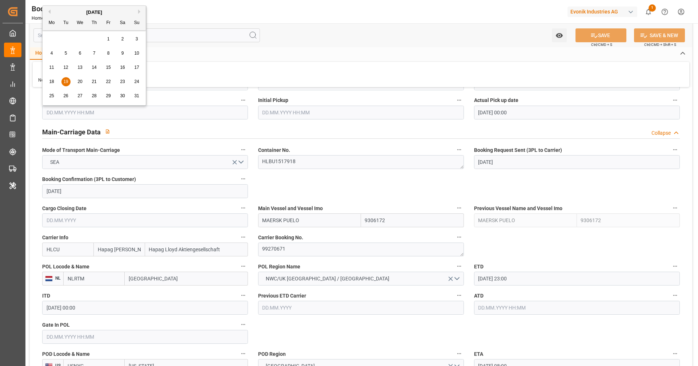
click at [287, 200] on div "Main Vessel and Vessel Imo MAERSK PUELO 9306172" at bounding box center [361, 214] width 216 height 29
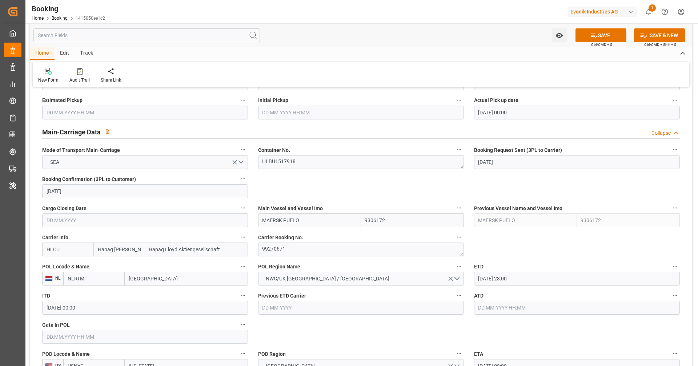
scroll to position [451, 0]
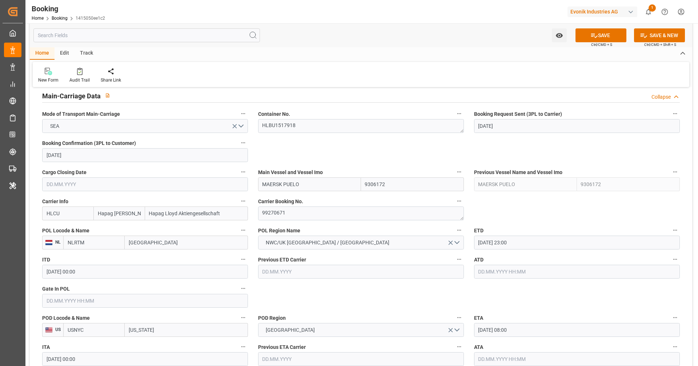
click at [124, 294] on input "text" at bounding box center [145, 301] width 206 height 14
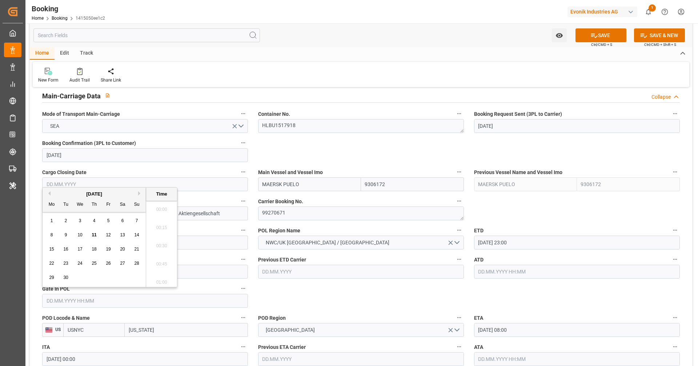
scroll to position [966, 0]
click at [96, 234] on div "11" at bounding box center [94, 235] width 9 height 9
type input "[DATE] 00:00"
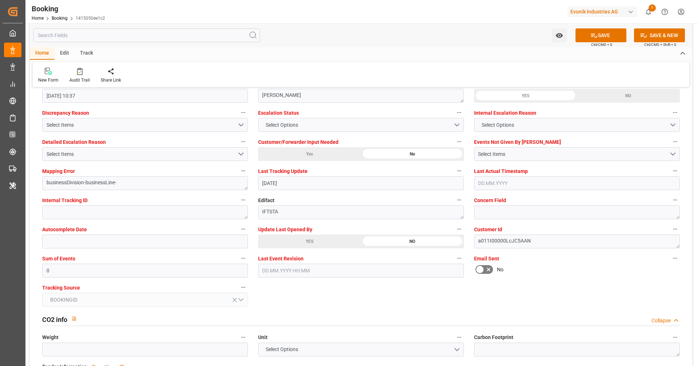
scroll to position [1356, 0]
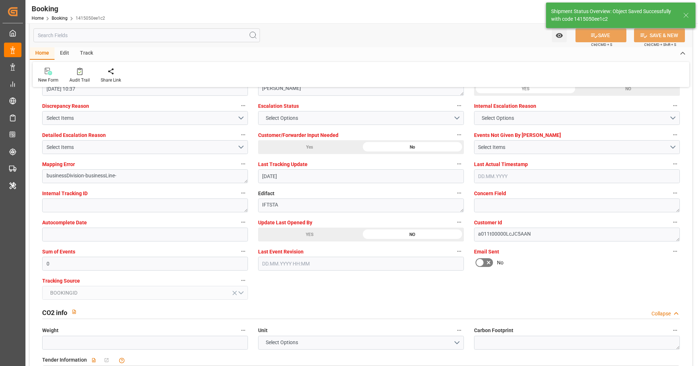
type textarea "[PERSON_NAME]"
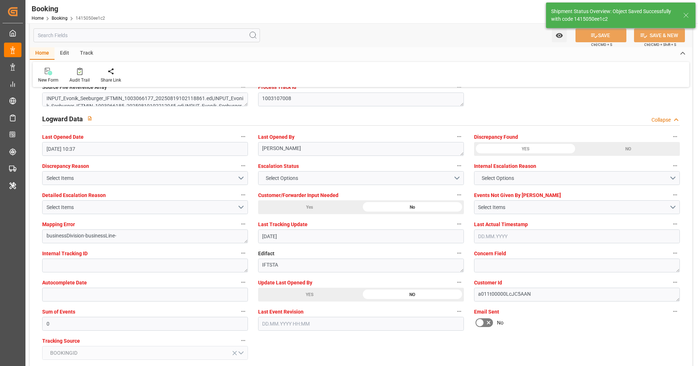
type input "11.09.2025 08:19"
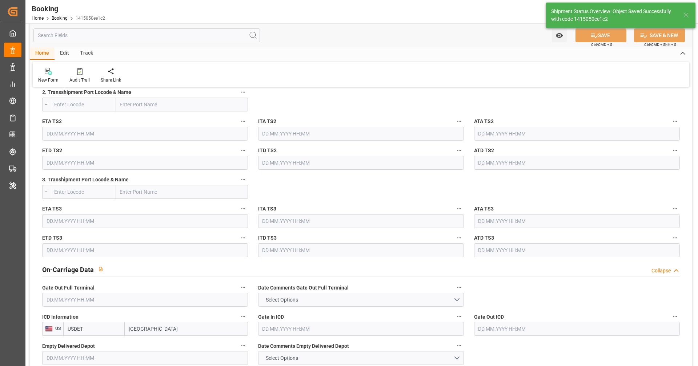
scroll to position [825, 0]
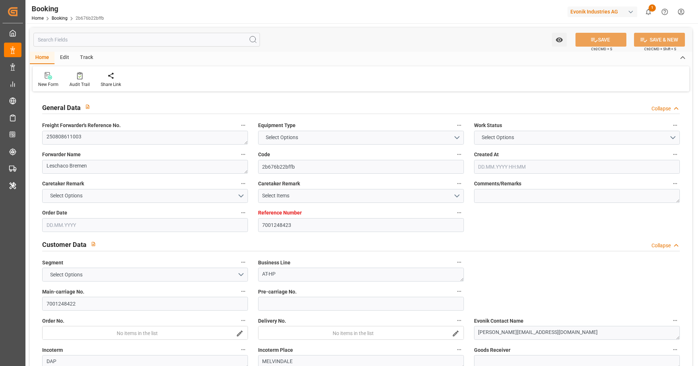
type textarea "250808611003"
type textarea "Leschaco Bremen"
type input "2b676b22bffb"
type input "7001248423"
type textarea "AT-HP"
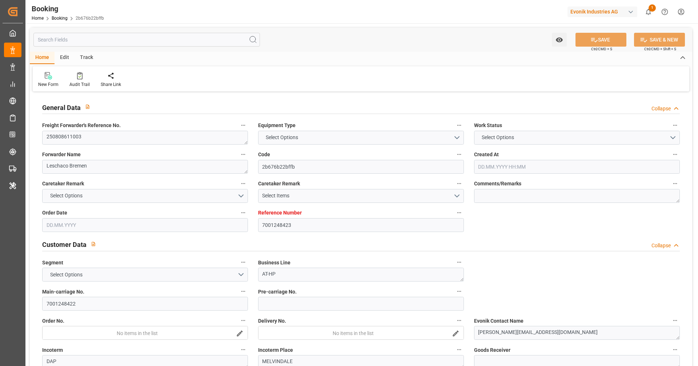
type input "7001248422"
type textarea "jahn.rynio@evonik.com"
type textarea "DAP"
type textarea "MELVINDALE"
type textarea "Marl"
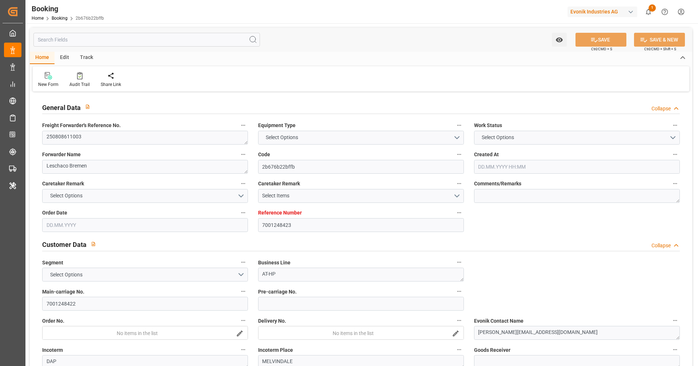
type textarea "HLBU1142215"
type input "MAERSK PUELO"
type input "HLCU"
type textarea "14872422"
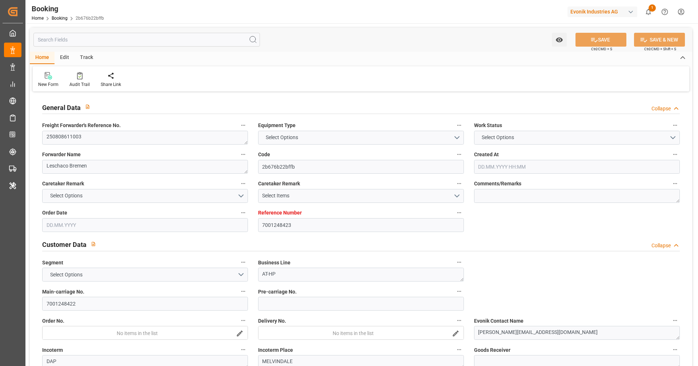
type input "Rotterdam"
type input "New York"
type input "[GEOGRAPHIC_DATA]"
type textarea "vesselName etd eta"
type textarea "INPUT_Evonik_Seeburger_IFTSTA_1003117943_20250905072916634.edi"
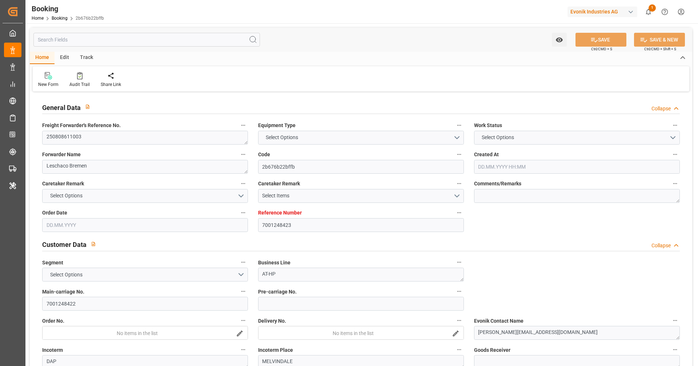
type textarea "NWC/[GEOGRAPHIC_DATA] [GEOGRAPHIC_DATA] Continent / [GEOGRAPHIC_DATA]-HP"
type textarea "INPUT_Evonik_Seeburger_IFTMIN_1003051525_20250814073959139.edi,INPUT_Evonik_See…"
type textarea "1003117943"
type textarea "Logward System"
type textarea "businessDivision-businessLine-"
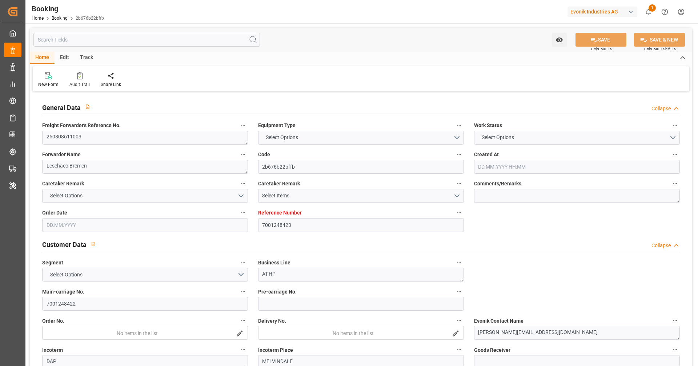
type textarea "IFTSTA"
type textarea "a011t00000LcJC5AAN"
type textarea "No"
type input "[GEOGRAPHIC_DATA]"
type input "[US_STATE]"
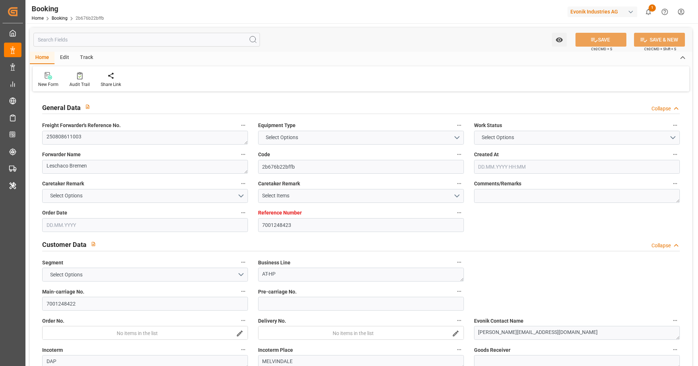
type input "537W"
type input "VESSEL"
type input "RAIL"
type input "7001248423"
type input "9306172"
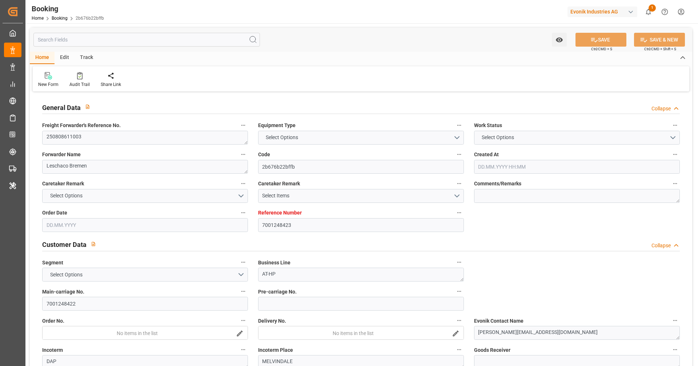
type input "9306172"
type input "Hapag [PERSON_NAME]"
type input "Hapag Lloyd Aktiengesellschaft"
type input "NLRTM"
type input "USNYC"
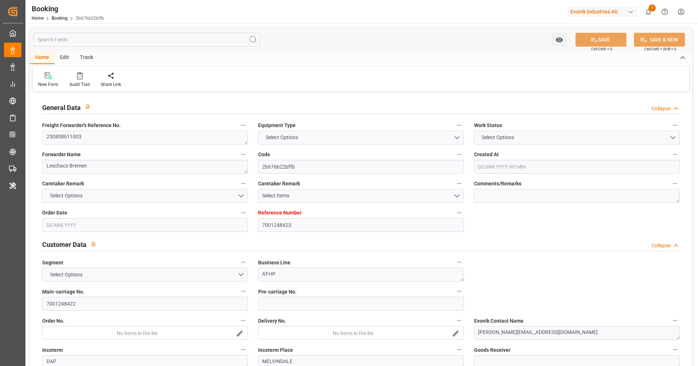
type input "USDET"
type input "0"
type input "NLRTM"
type input "USNYC"
type input "14.08.2025 05:42"
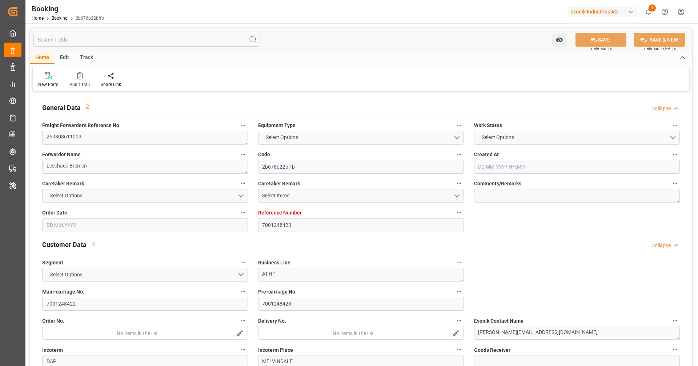
type input "14.08.2025"
type input "20.09.2025"
type input "21.08.2028"
type input "[DATE] 00:00"
type input "14.08.2025"
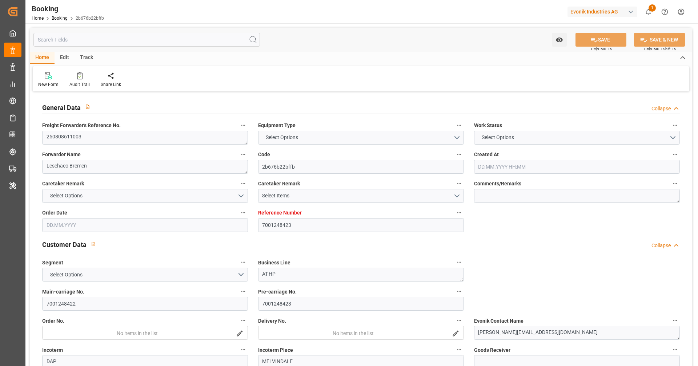
type input "15.08.2025"
type input "[DATE] 23:00"
type input "[DATE] 00:00"
type input "[DATE] 08:00"
type input "[DATE] 00:00"
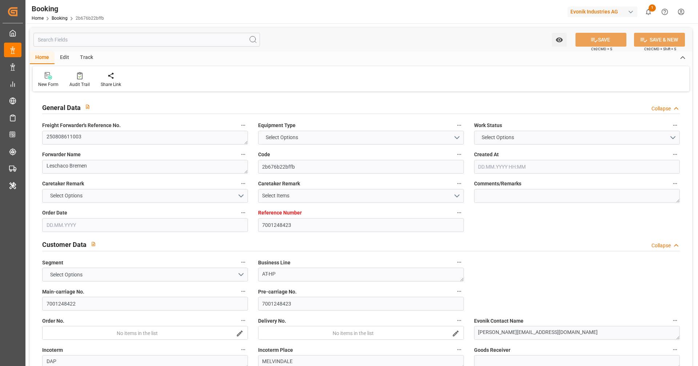
type input "15.08.2025"
type input "11.09.2025 08:16"
type input "[DATE]"
type input "[DATE] 23:00"
type input "[DATE] 08:00"
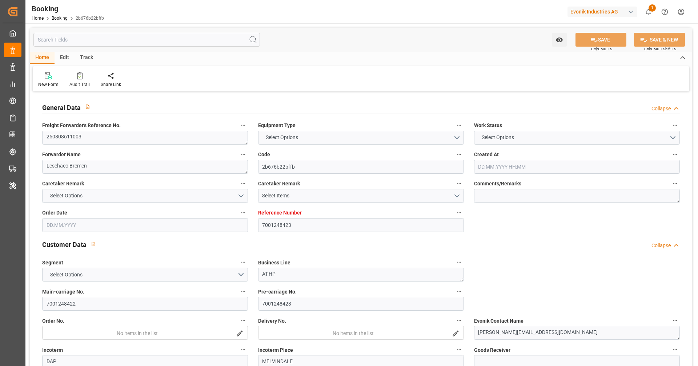
type input "[DATE] 02:03"
type input "01.10.2025 12:00"
type input "[DATE] 02:03"
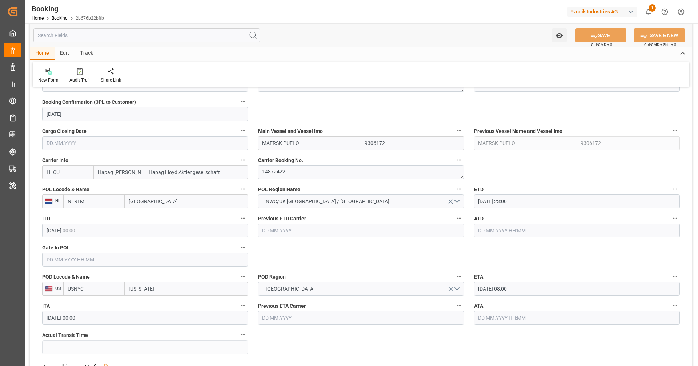
scroll to position [501, 0]
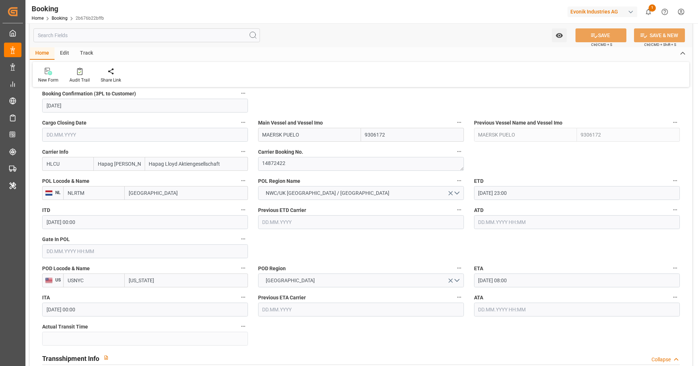
click at [178, 253] on input "text" at bounding box center [145, 251] width 206 height 14
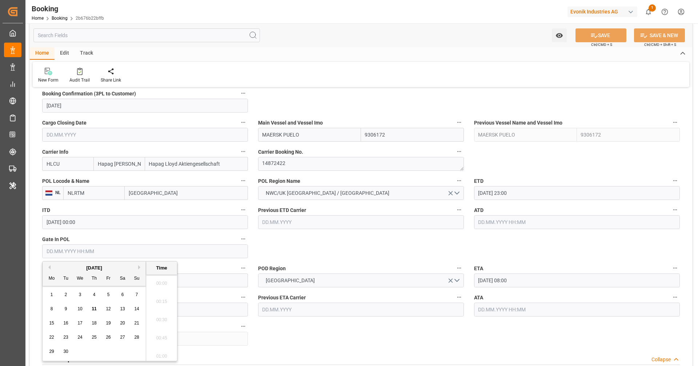
scroll to position [966, 0]
paste input "2025-09-11"
type input "11.09.2025 00:00"
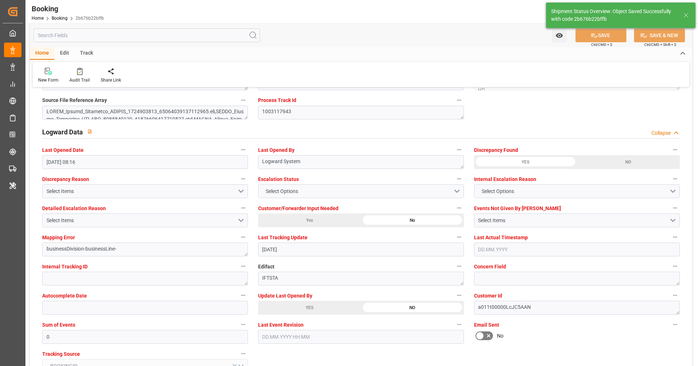
scroll to position [1295, 0]
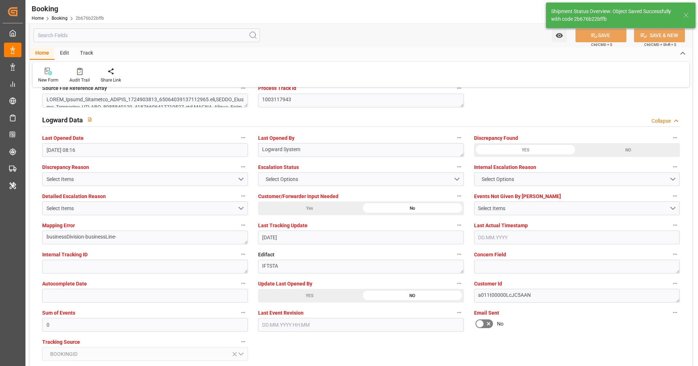
type textarea "[PERSON_NAME]"
type input "11.09.2025 08:20"
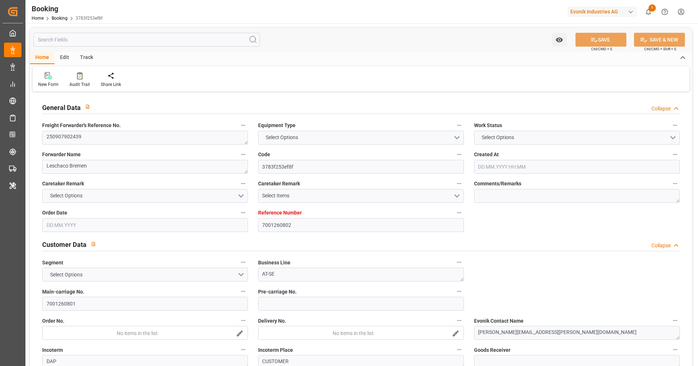
type input "7001260802"
type input "9229843"
type input "Hapag [PERSON_NAME]"
type input "Hapag Lloyd Aktiengesellschaft"
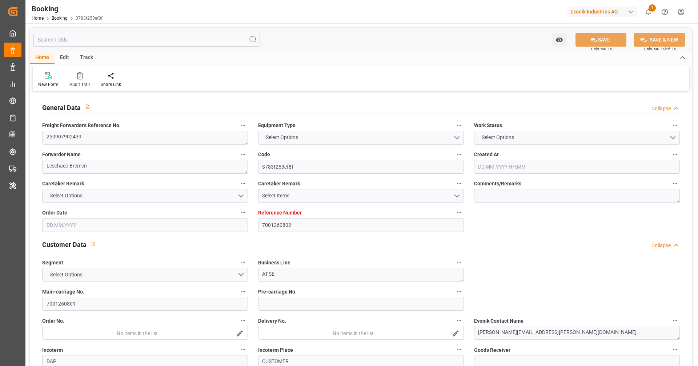
type input "DEHAM"
type input "USCHS"
type input "0"
type input "[DATE] 08:06"
type input "[DATE]"
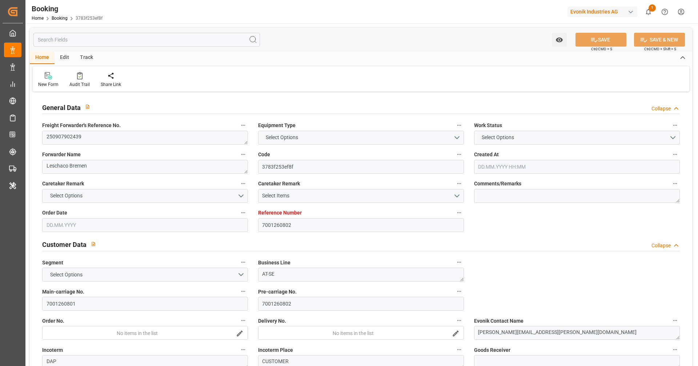
type input "13.10.2025"
type input "17.09.2025"
type input "17.09.2025 00:00"
type input "01.09.2025"
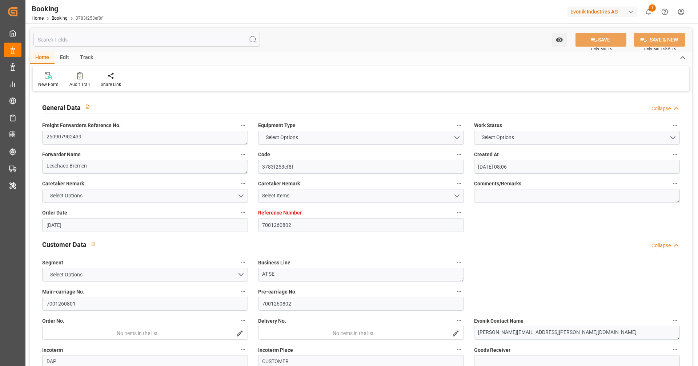
type input "01.09.2025"
type input "24.09.2025 00:00"
type input "08.10.2025 00:00"
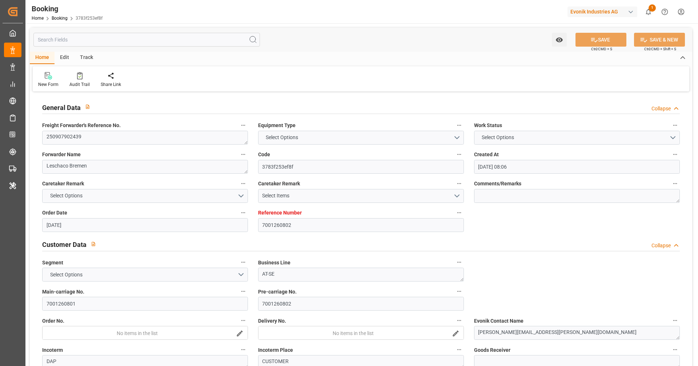
type input "[DATE] 10:37"
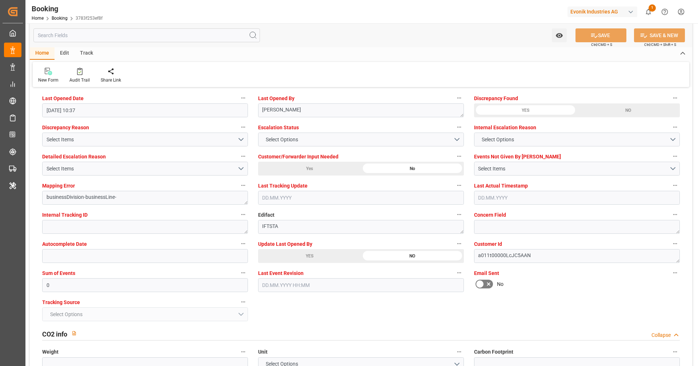
scroll to position [1345, 0]
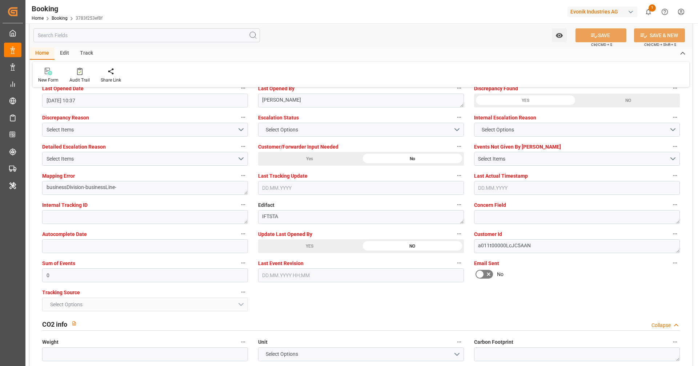
click at [323, 252] on div "Update Last Opened By YES NO" at bounding box center [361, 240] width 216 height 29
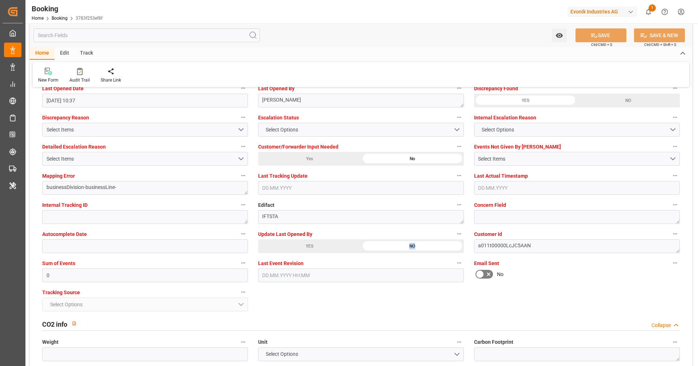
click at [332, 243] on div "YES" at bounding box center [309, 246] width 103 height 14
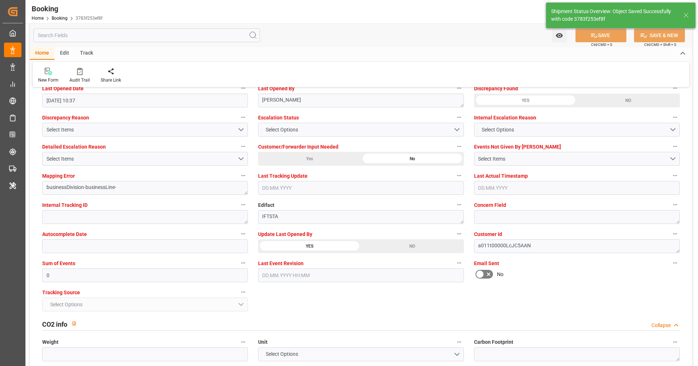
type textarea "[PERSON_NAME]"
type input "11.09.2025 08:21"
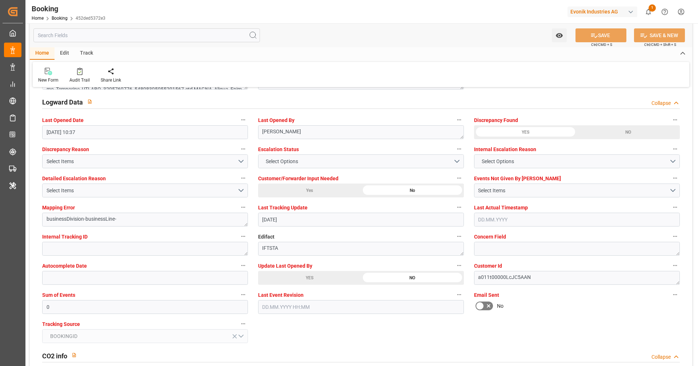
scroll to position [1354, 0]
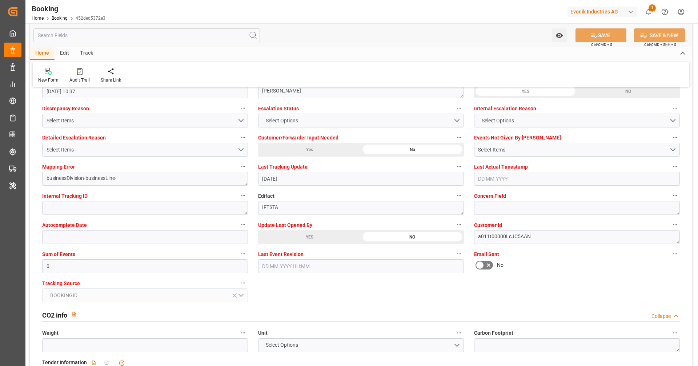
click at [331, 233] on div "YES" at bounding box center [309, 237] width 103 height 14
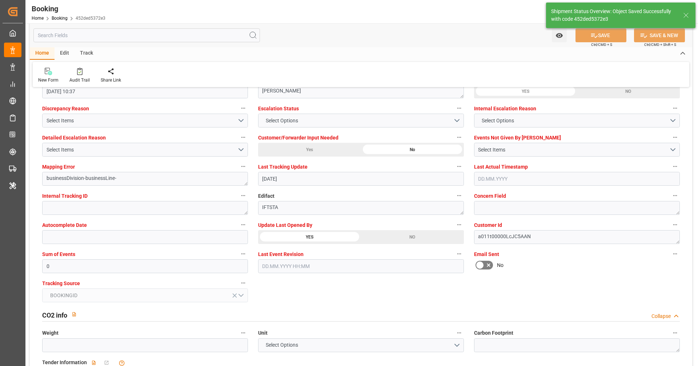
type textarea "[PERSON_NAME]"
type input "[DATE] 08:22"
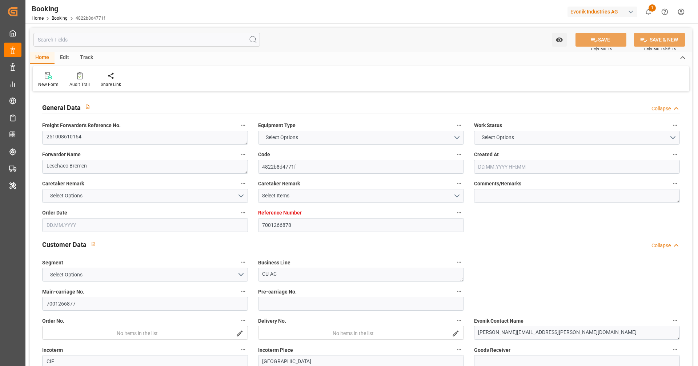
type input "7001266878"
type input "9780469"
type input "Hapag [PERSON_NAME]"
type input "Hapag Lloyd Aktiengesellschaft"
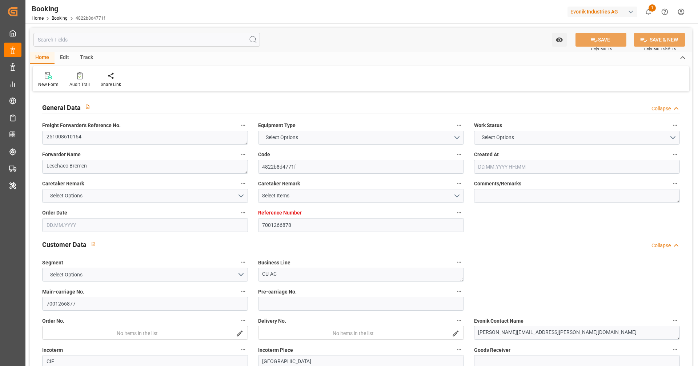
type input "NLRTM"
type input "CNSGH"
type input "[DATE] 06:53"
type input "[DATE]"
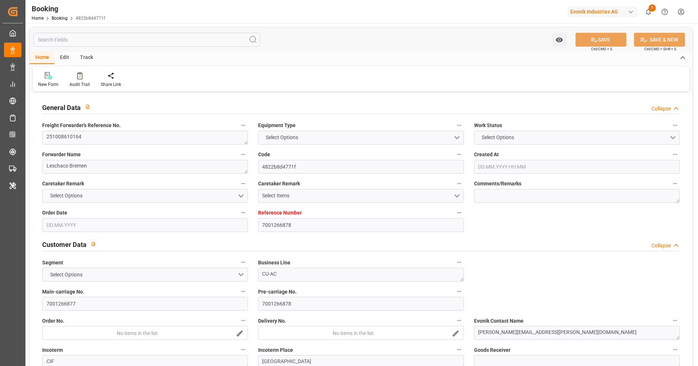
type input "[DATE]"
type input "[DATE] 00:00"
type input "[DATE]"
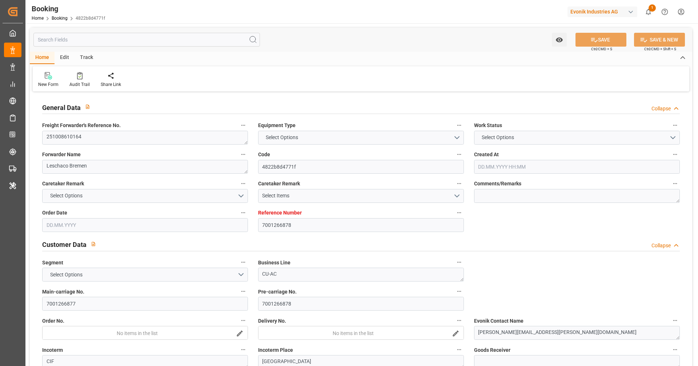
type input "[DATE] 00:00"
type input "19.11.2025 00:00"
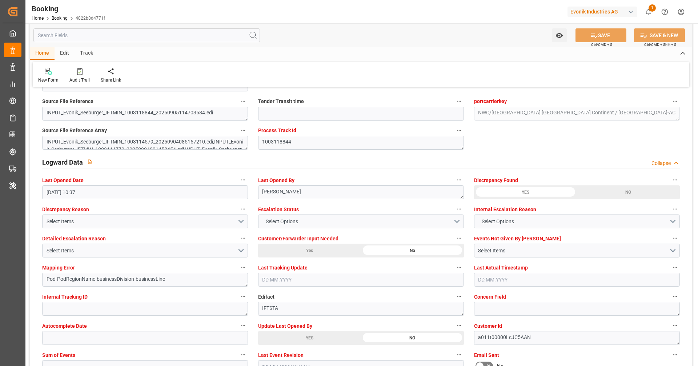
scroll to position [1327, 0]
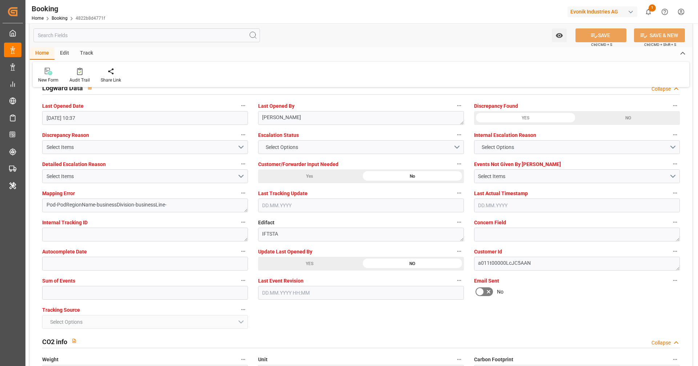
click at [346, 259] on div "YES" at bounding box center [309, 263] width 103 height 14
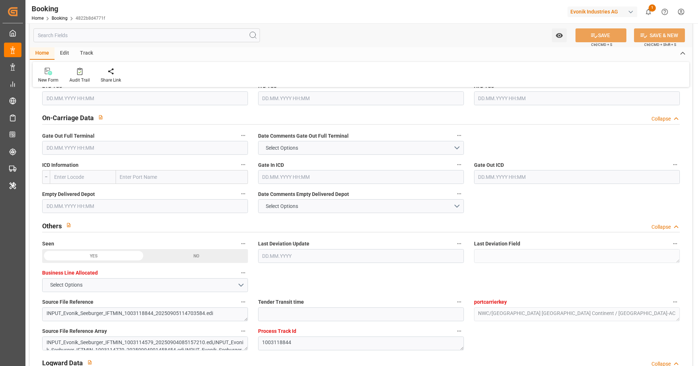
scroll to position [1006, 0]
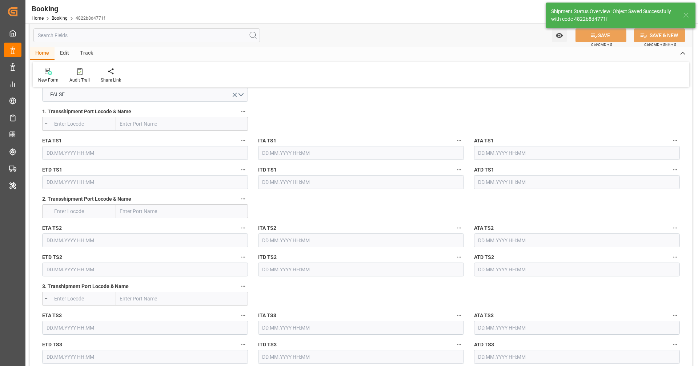
type input "11.09.2025 08:22"
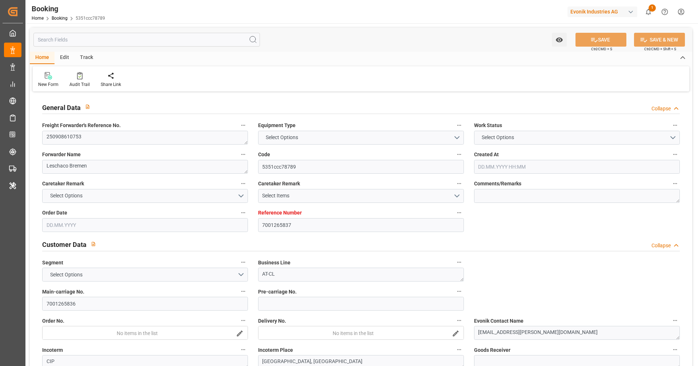
type input "7001265837"
type input "9444730"
type input "Hapag [PERSON_NAME]"
type input "Hapag Lloyd Aktiengesellschaft"
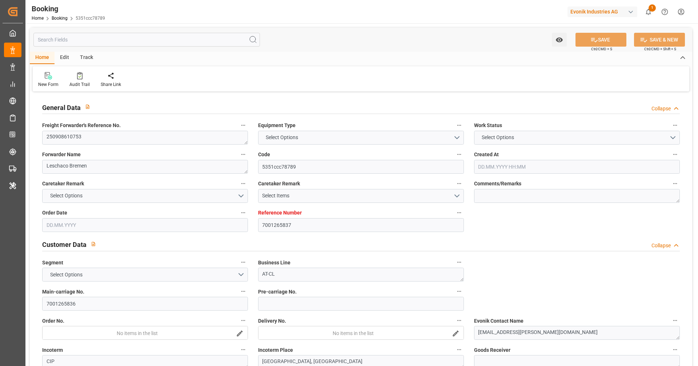
type input "NLRTM"
type input "USNYC"
type input "03.09.2025 08:49"
type input "03.09.2025"
type input "19.10.2025"
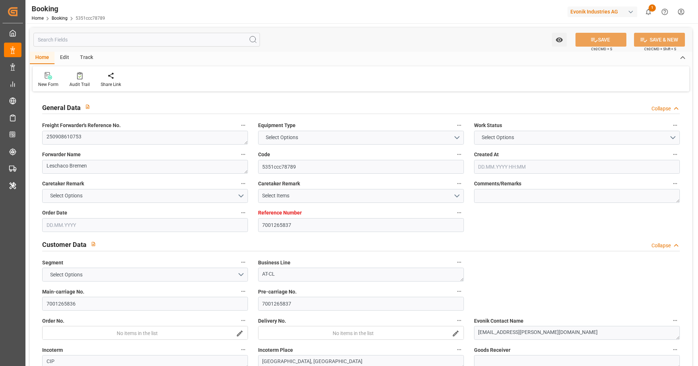
type input "22.09.2025"
type input "22.09.2025 00:00"
type input "03.09.2025"
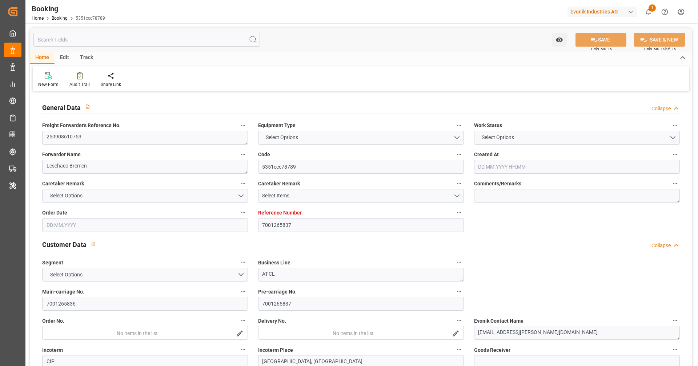
type input "10.10.2025 00:00"
type input "26.10.2025 00:00"
type input "20.10.2025 00:00"
type input "10.09.2025 10:37"
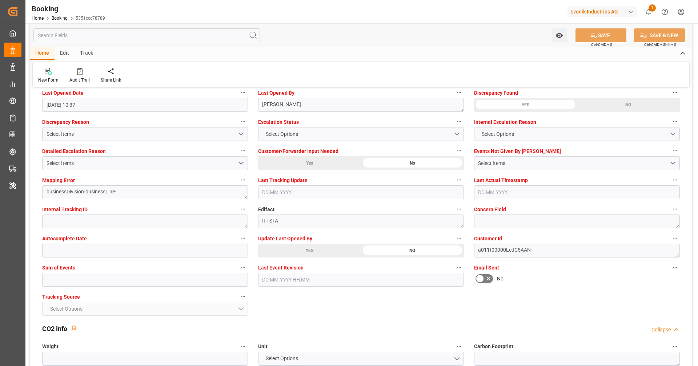
scroll to position [1327, 0]
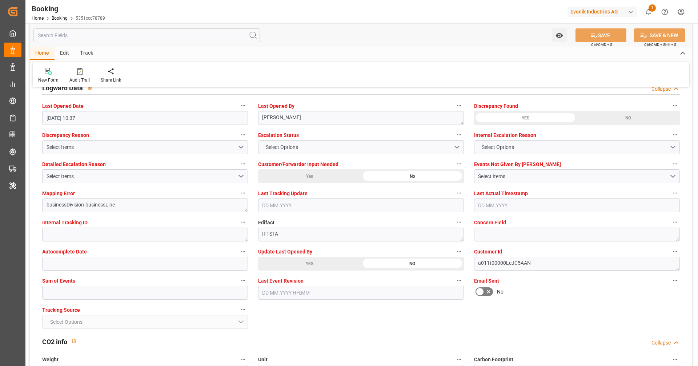
click at [335, 264] on div "YES" at bounding box center [309, 263] width 103 height 14
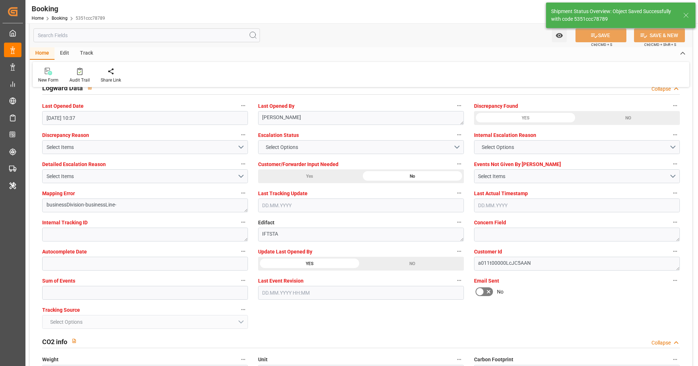
type textarea "[PERSON_NAME]"
type input "11.09.2025 08:23"
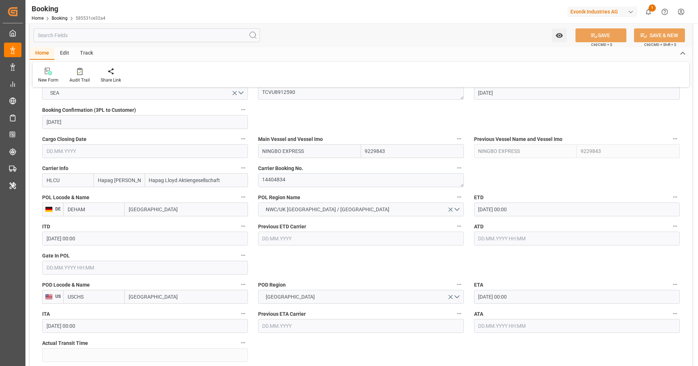
scroll to position [486, 0]
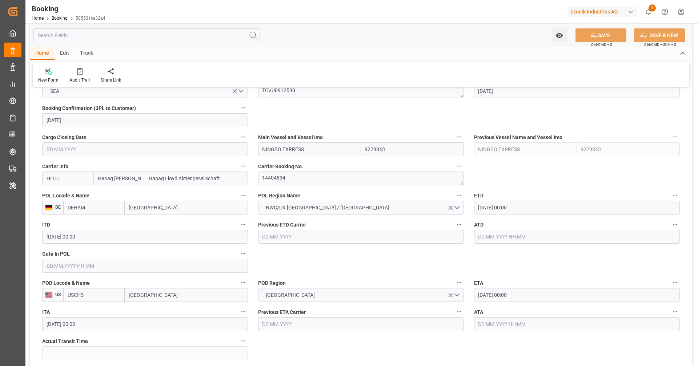
drag, startPoint x: 388, startPoint y: 302, endPoint x: 382, endPoint y: 283, distance: 20.5
click at [382, 283] on div "POD Region [GEOGRAPHIC_DATA]" at bounding box center [361, 289] width 216 height 29
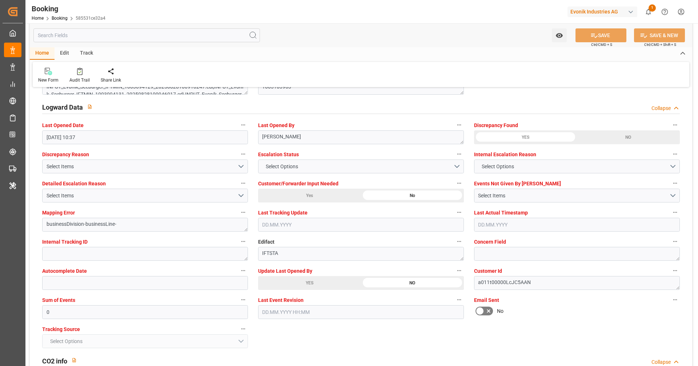
scroll to position [1311, 0]
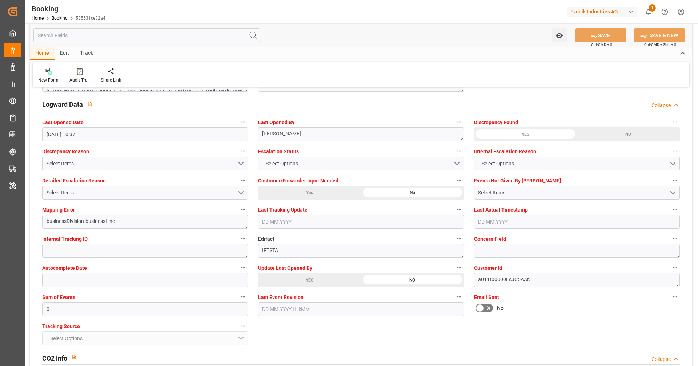
click at [362, 278] on div "NO" at bounding box center [412, 280] width 103 height 14
click at [341, 278] on div "YES" at bounding box center [309, 280] width 103 height 14
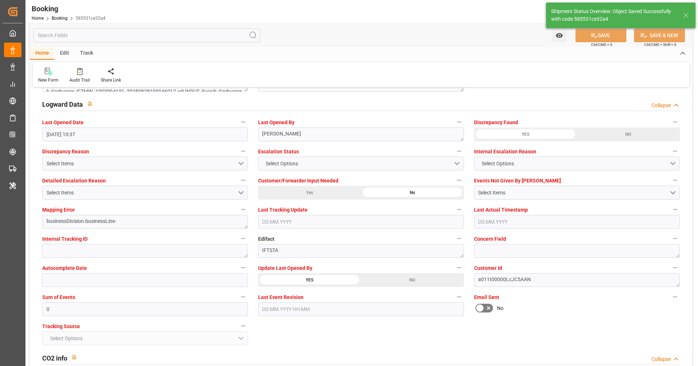
type textarea "[PERSON_NAME]"
type input "[DATE] 08:24"
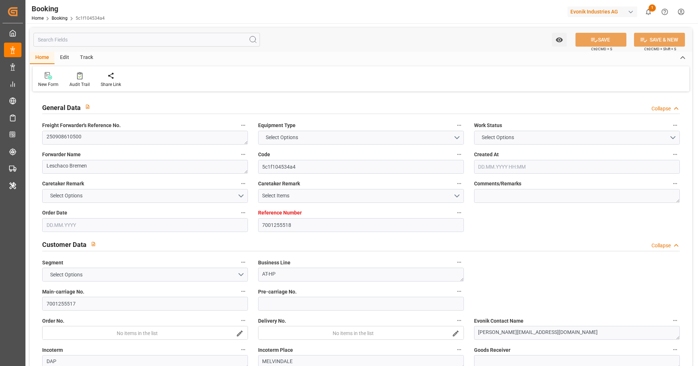
type input "7001255518"
type input "9306172"
type input "Hapag [PERSON_NAME]"
type input "Hapag Lloyd Aktiengesellschaft"
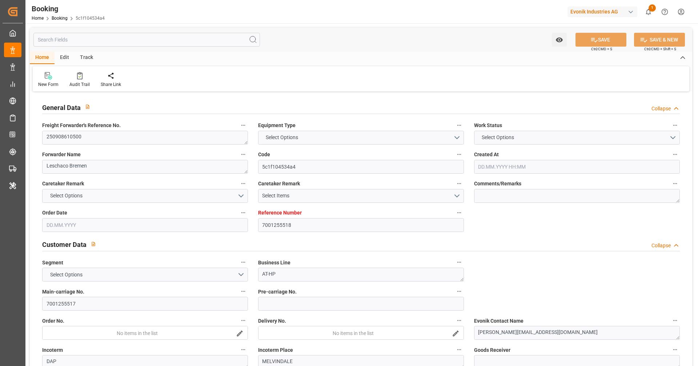
type input "NLRTM"
type input "USNYC"
type input "USDET"
type input "NLRTM"
type input "USNYC"
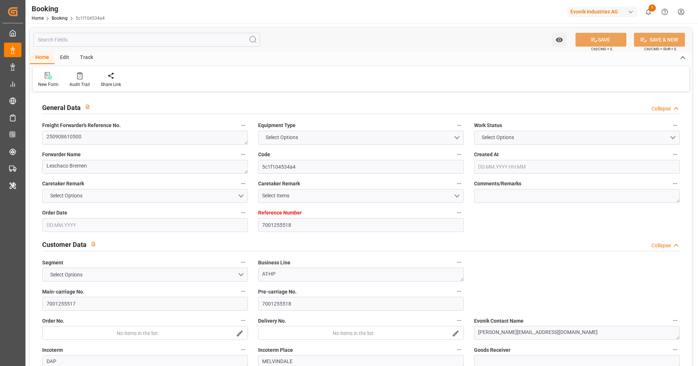
type input "[DATE] 06:04"
type input "[DATE]"
type input "[DATE] 00:00"
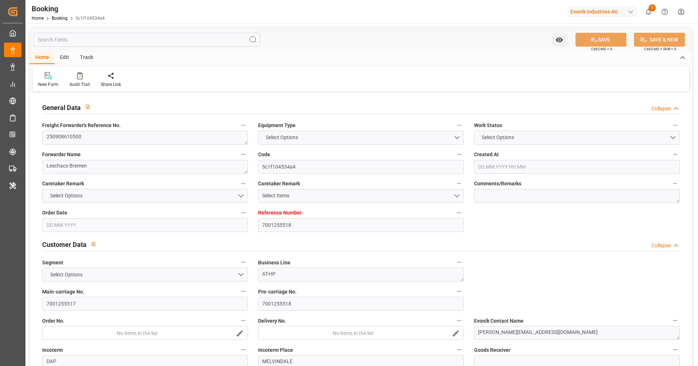
type input "[DATE]"
type input "[DATE] 23:00"
type input "[DATE] 00:00"
type input "[DATE] 05:18"
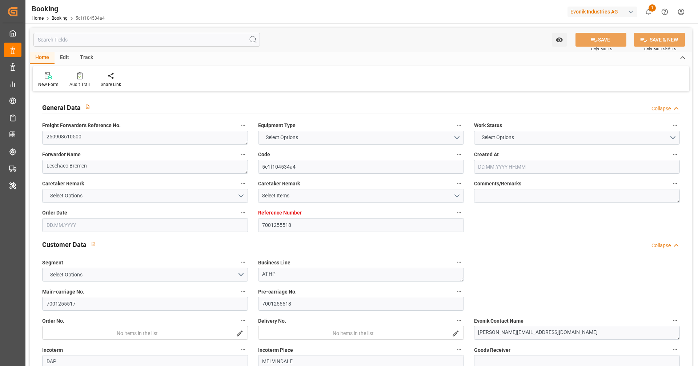
type input "[DATE] 08:00"
type input "[DATE] 00:00"
type input "[DATE] 08:12"
type input "[DATE]"
type input "[DATE] 23:00"
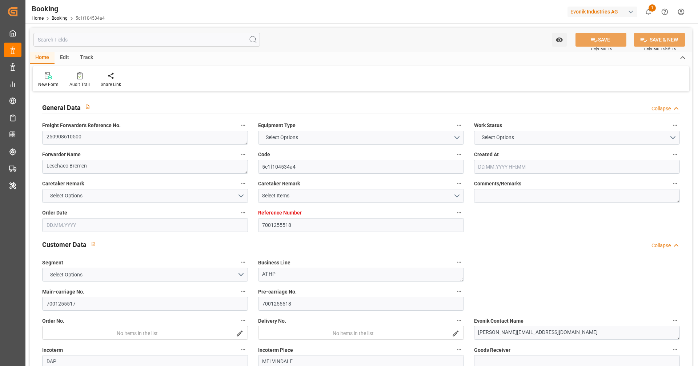
type input "[DATE] 08:00"
type input "[DATE] 02:03"
type input "[DATE] 12:00"
type input "[DATE] 02:03"
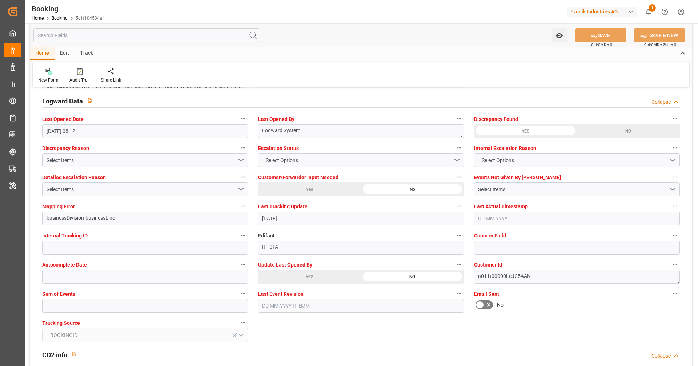
scroll to position [1324, 0]
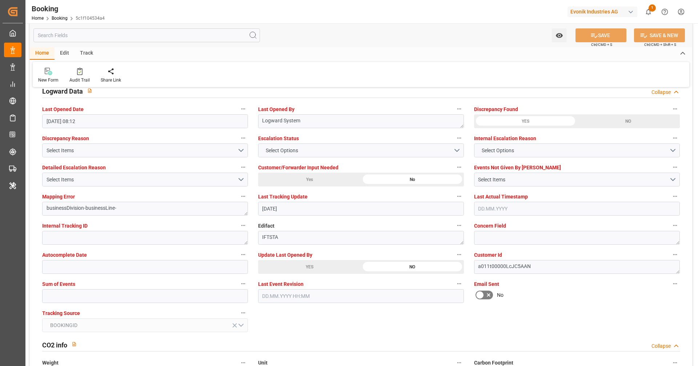
click at [327, 264] on div "YES" at bounding box center [309, 267] width 103 height 14
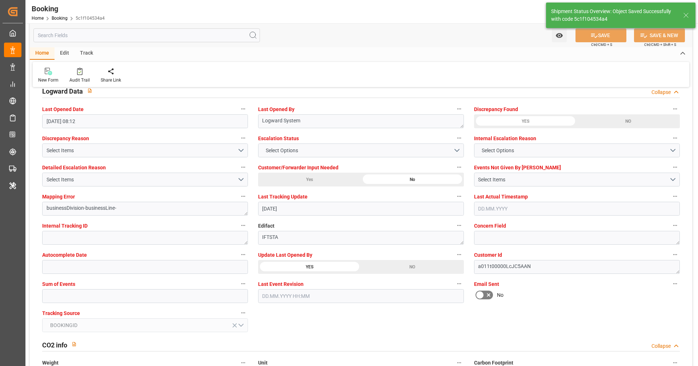
type input "[DATE] 08:25"
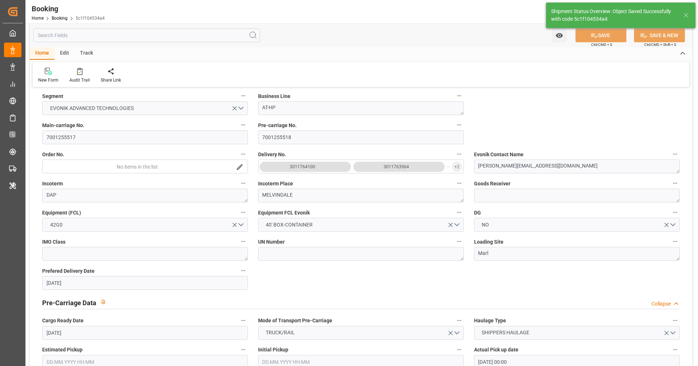
scroll to position [0, 0]
